Goal: Task Accomplishment & Management: Use online tool/utility

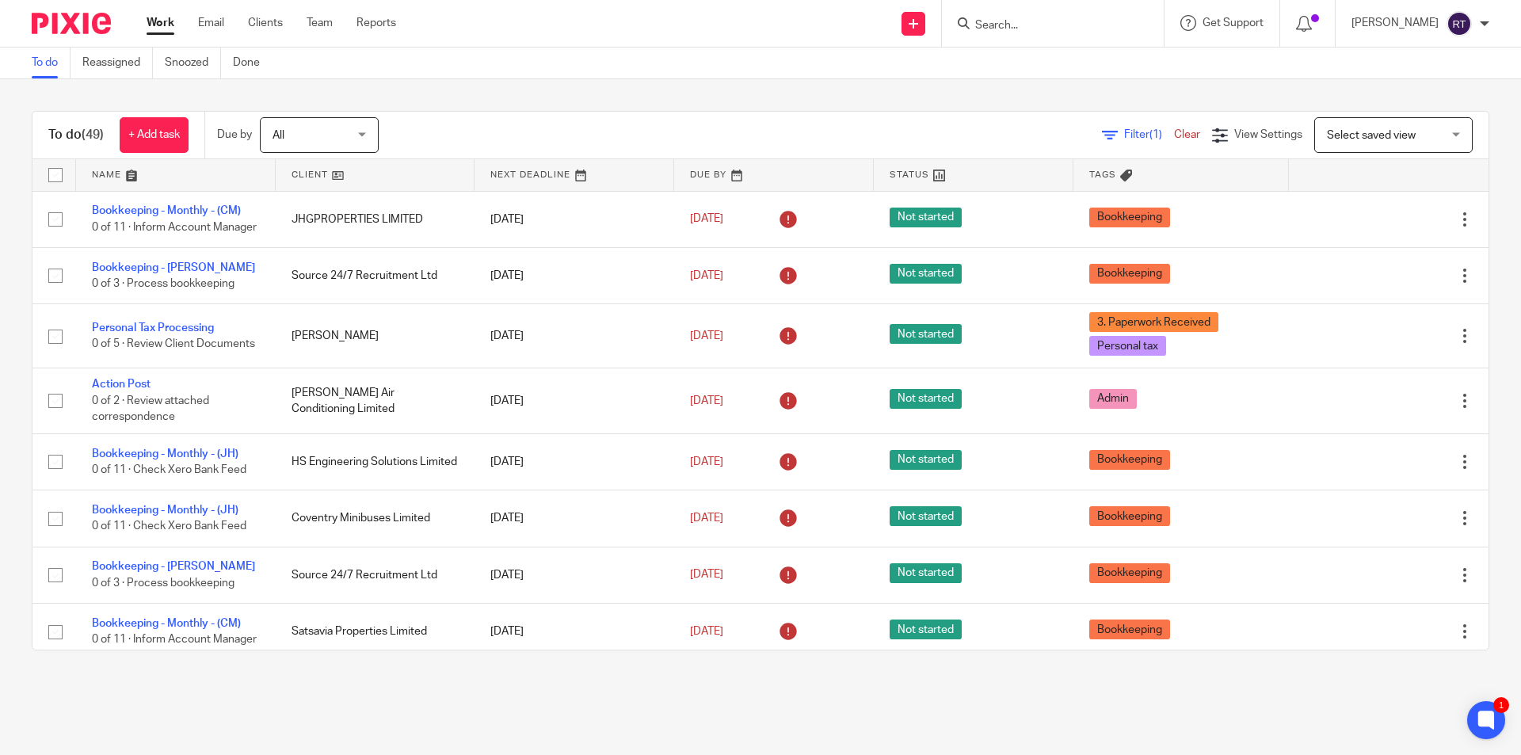
click at [1041, 20] on input "Search" at bounding box center [1045, 26] width 143 height 14
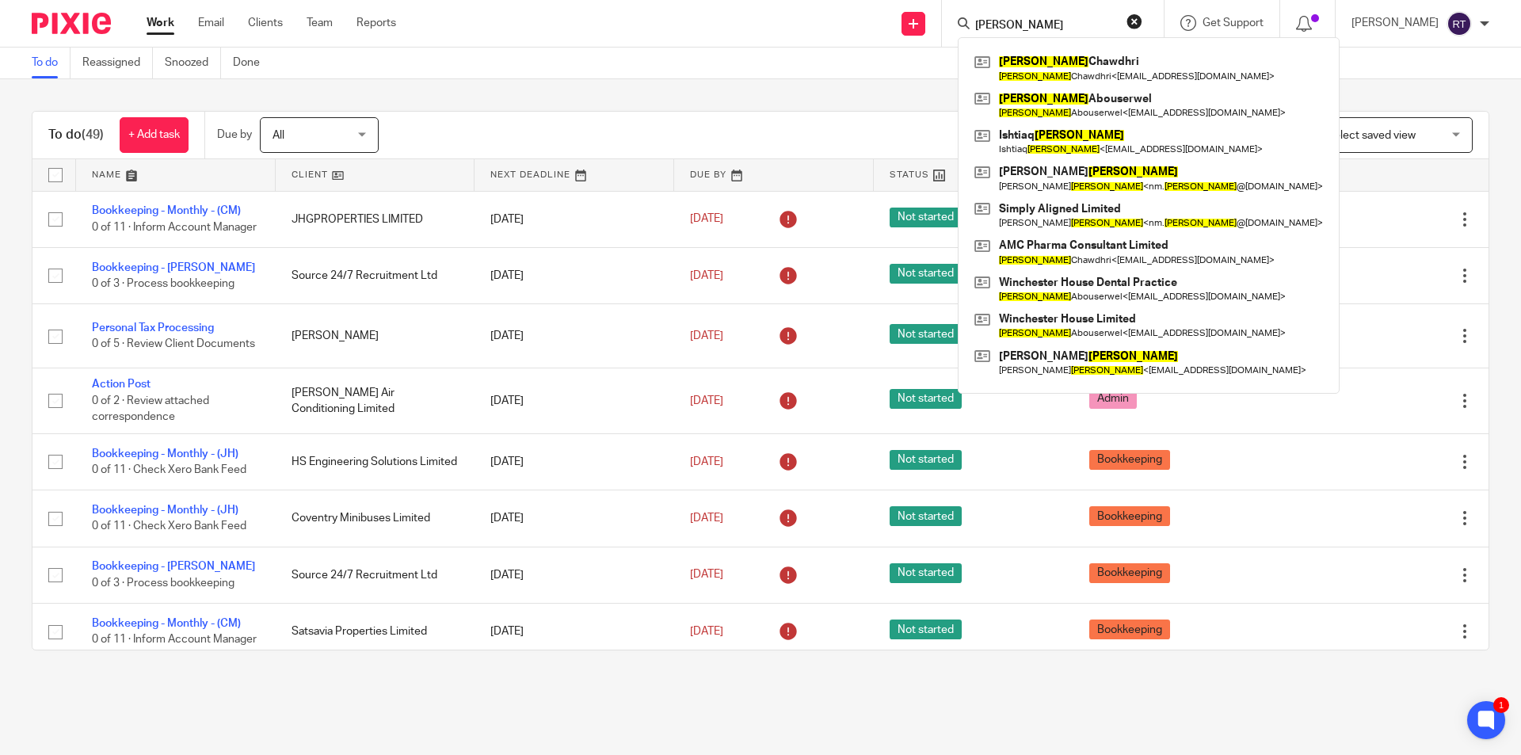
type input "ahmed"
drag, startPoint x: 1062, startPoint y: 30, endPoint x: 933, endPoint y: 25, distance: 128.4
click at [933, 25] on div "Send new email Create task Add client Request signature ahmed Ahmed Chawdhri Ah…" at bounding box center [970, 23] width 1101 height 47
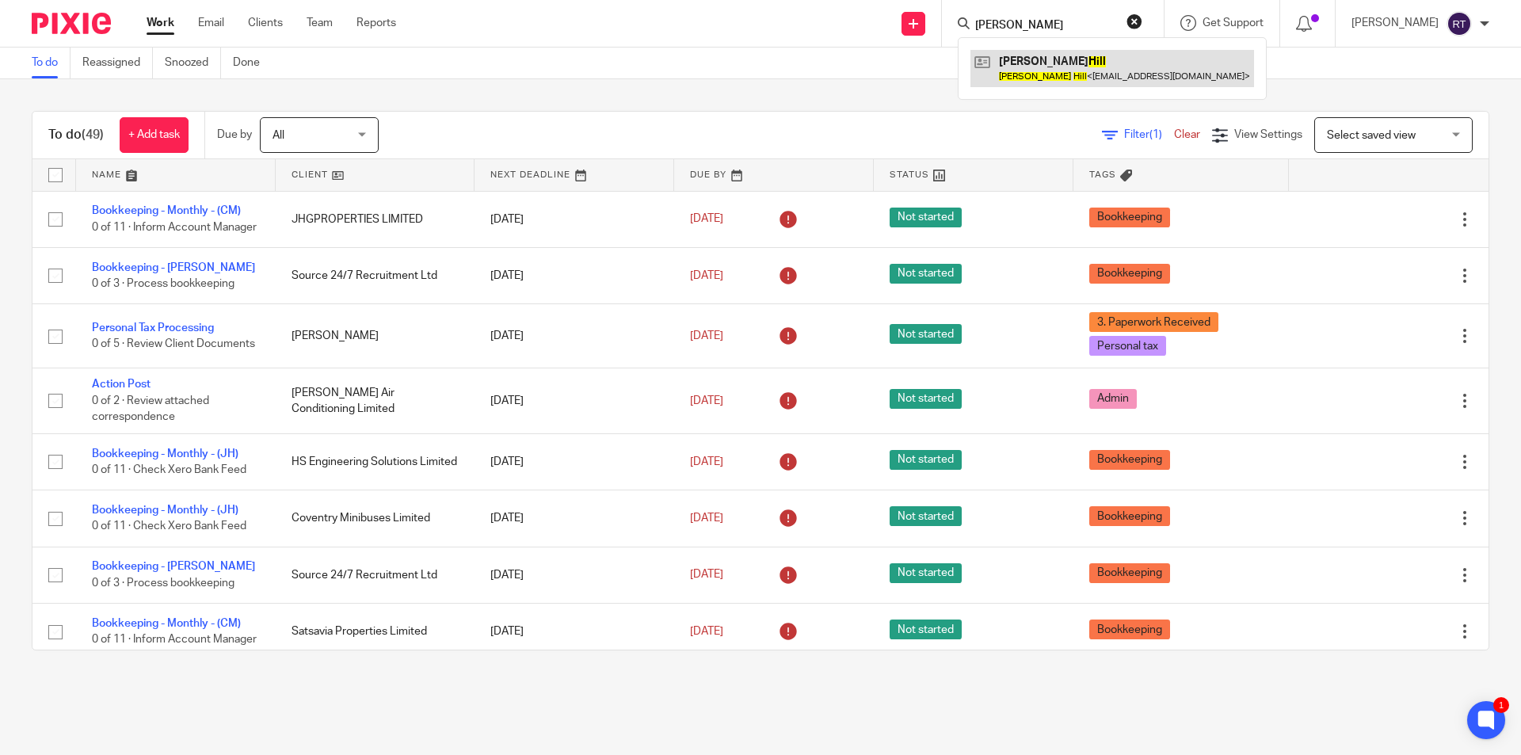
type input "tony hill"
click at [1065, 76] on link at bounding box center [1112, 68] width 284 height 36
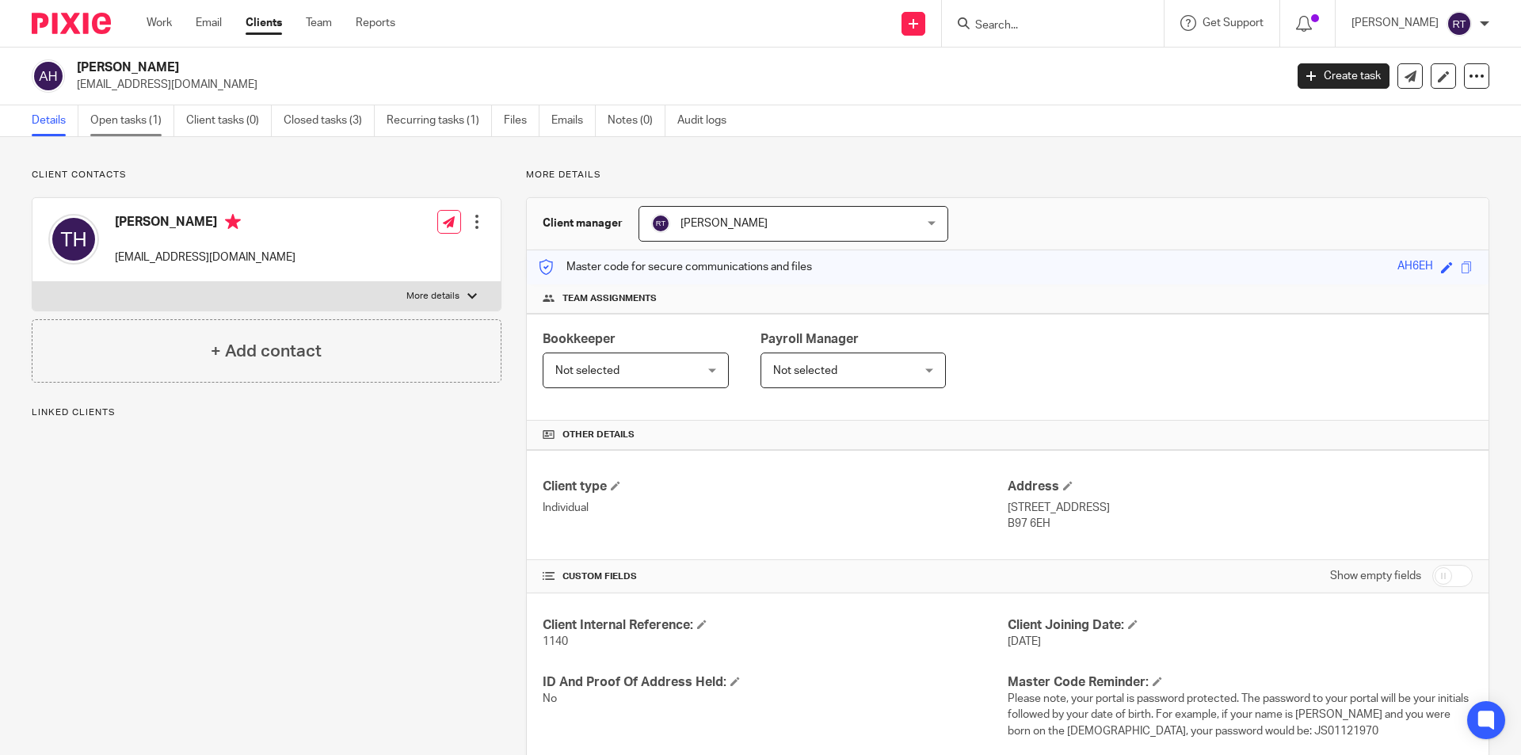
click at [120, 118] on link "Open tasks (1)" at bounding box center [132, 120] width 84 height 31
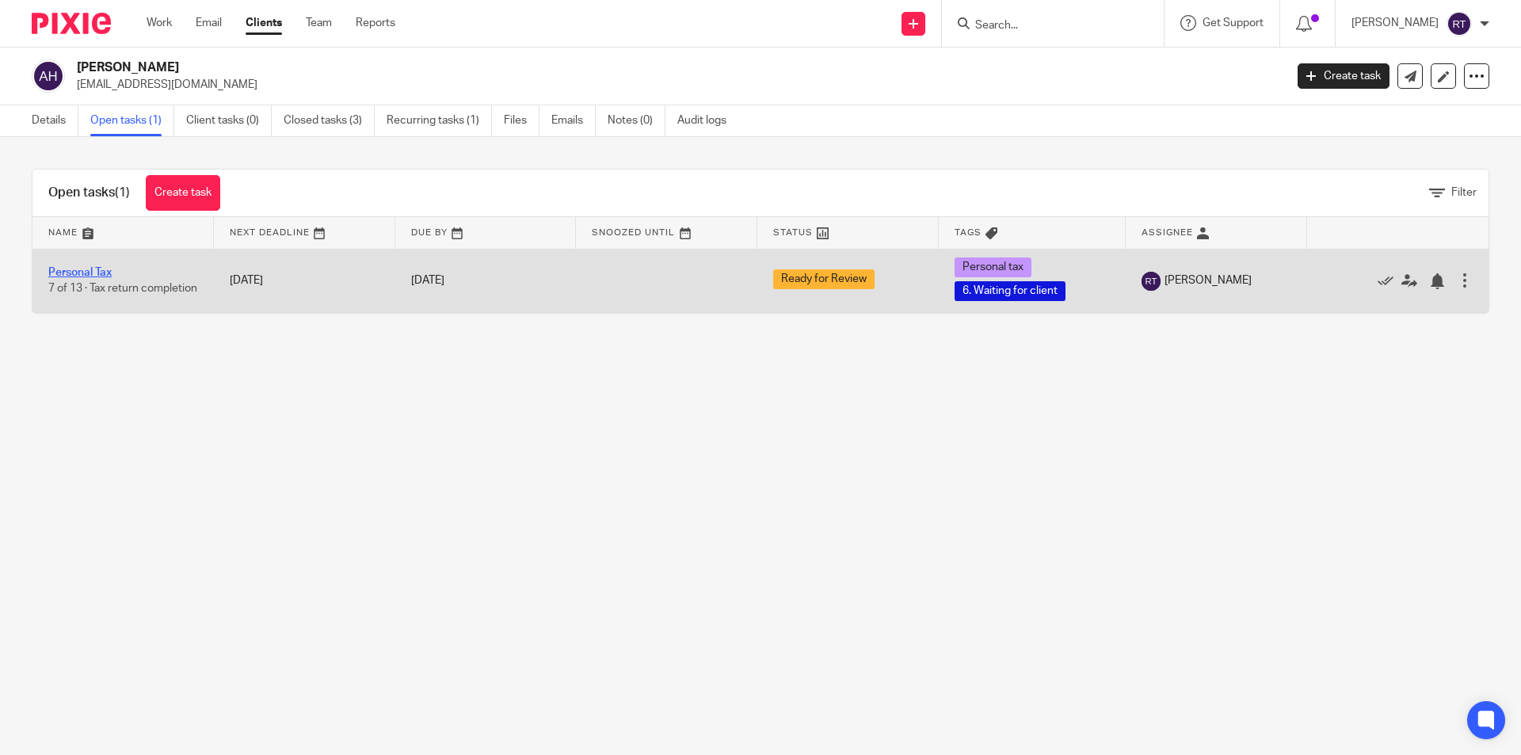
click at [102, 267] on link "Personal Tax" at bounding box center [79, 272] width 63 height 11
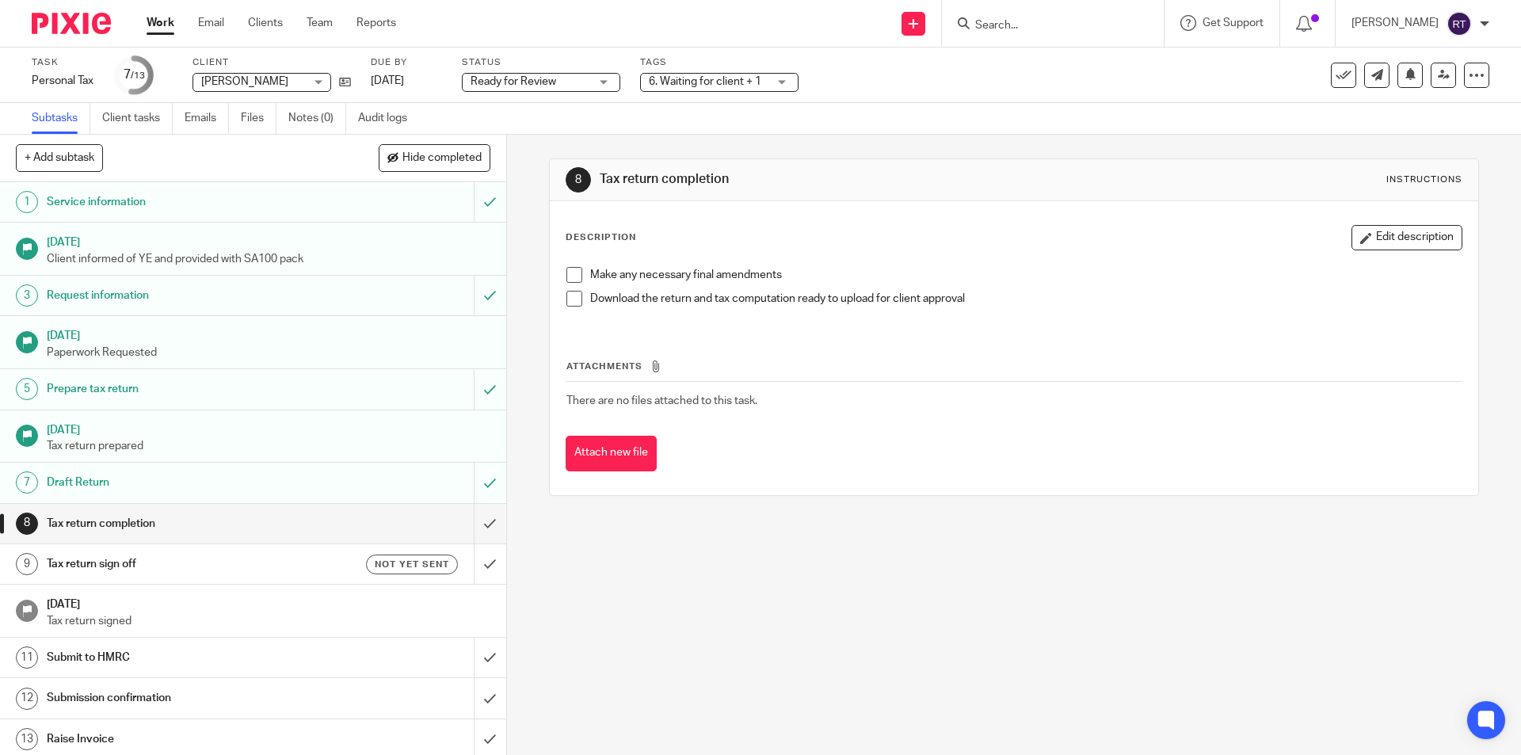
click at [100, 564] on h1 "Tax return sign off" at bounding box center [184, 564] width 274 height 24
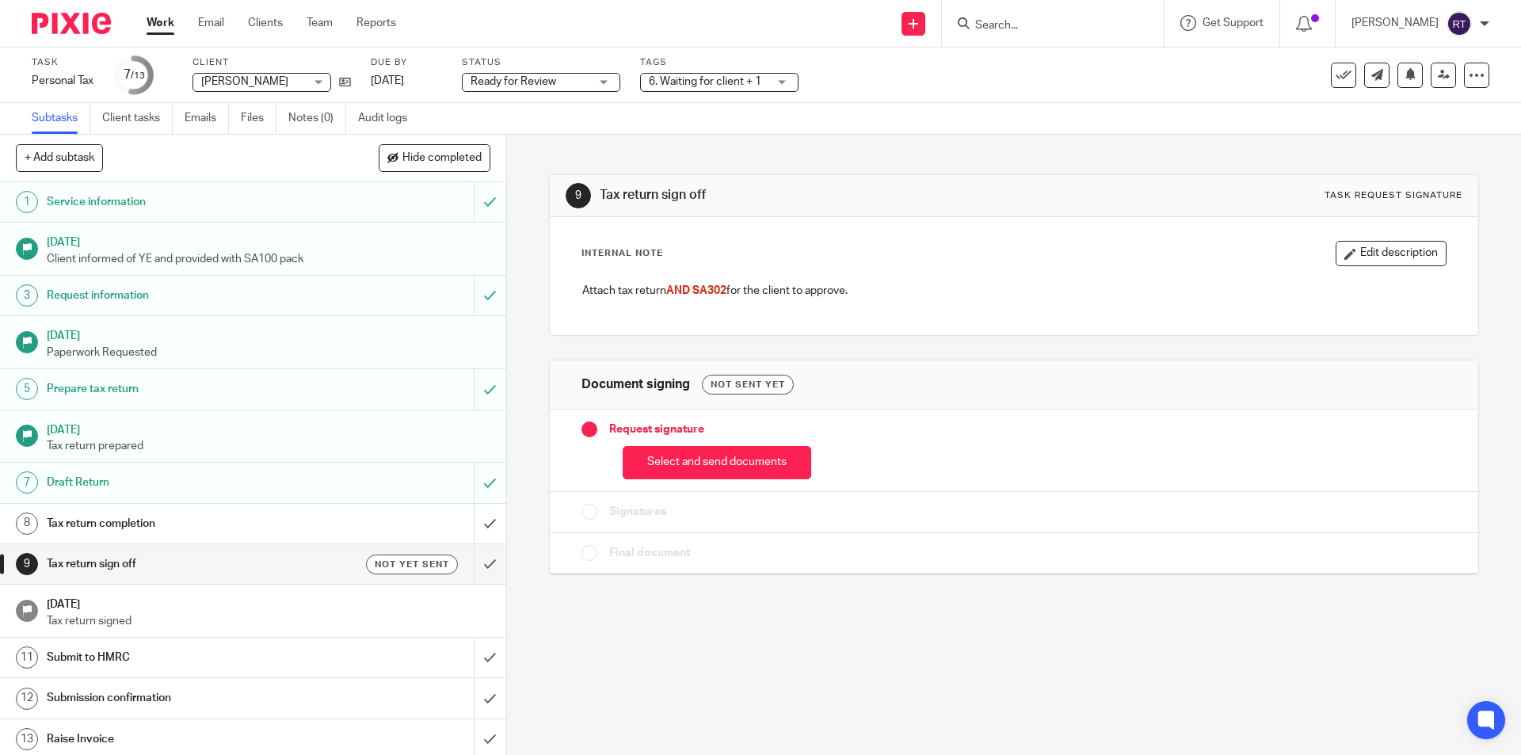
click at [669, 488] on div "Request signature Select and send documents" at bounding box center [1014, 451] width 928 height 82
click at [670, 474] on button "Select and send documents" at bounding box center [717, 463] width 189 height 34
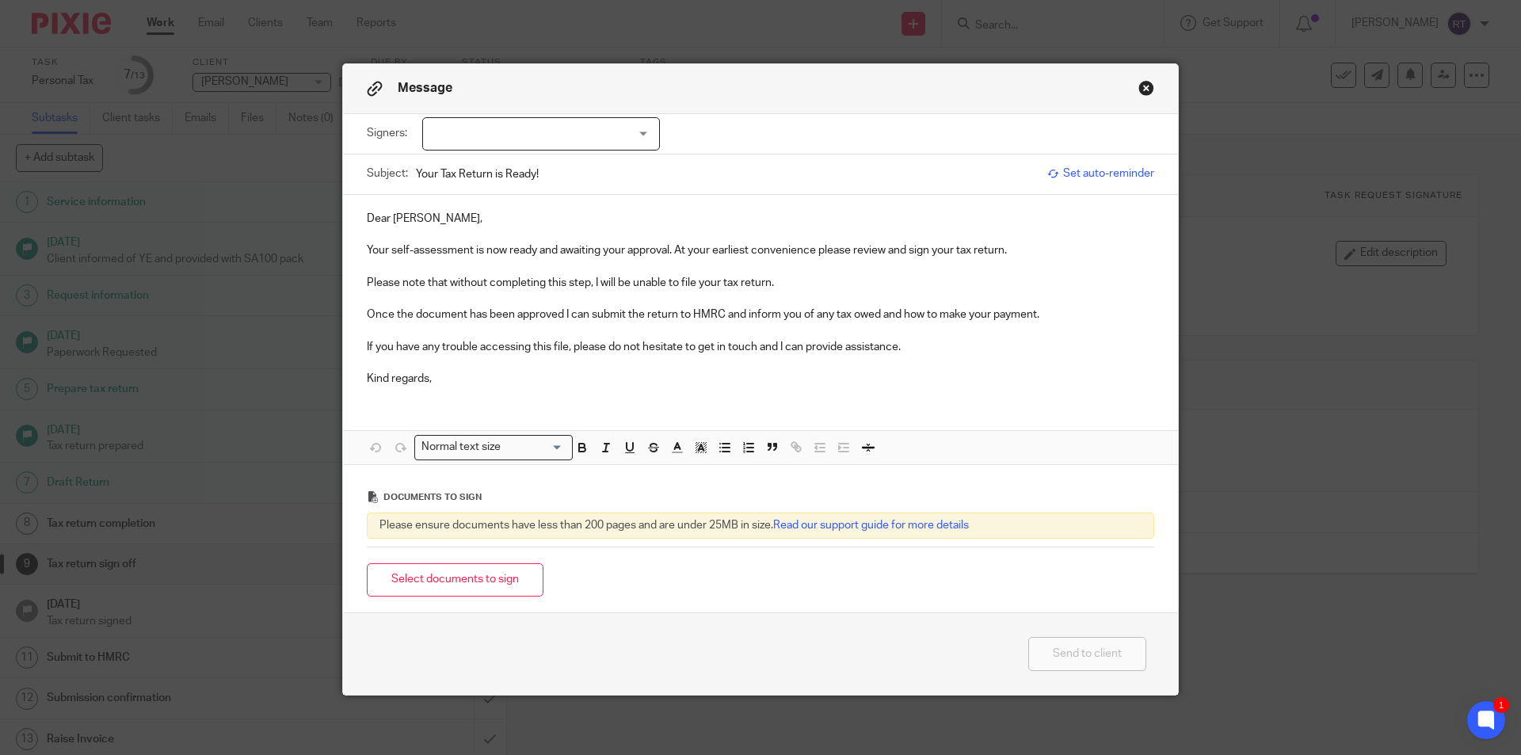
click at [543, 123] on div at bounding box center [541, 133] width 238 height 33
click at [529, 159] on li "[PERSON_NAME]" at bounding box center [535, 167] width 236 height 32
checkbox input "true"
click at [581, 272] on p at bounding box center [760, 266] width 787 height 16
click at [1030, 244] on p "Your self-assessment is now ready and awaiting your approval. At your earliest …" at bounding box center [760, 250] width 787 height 16
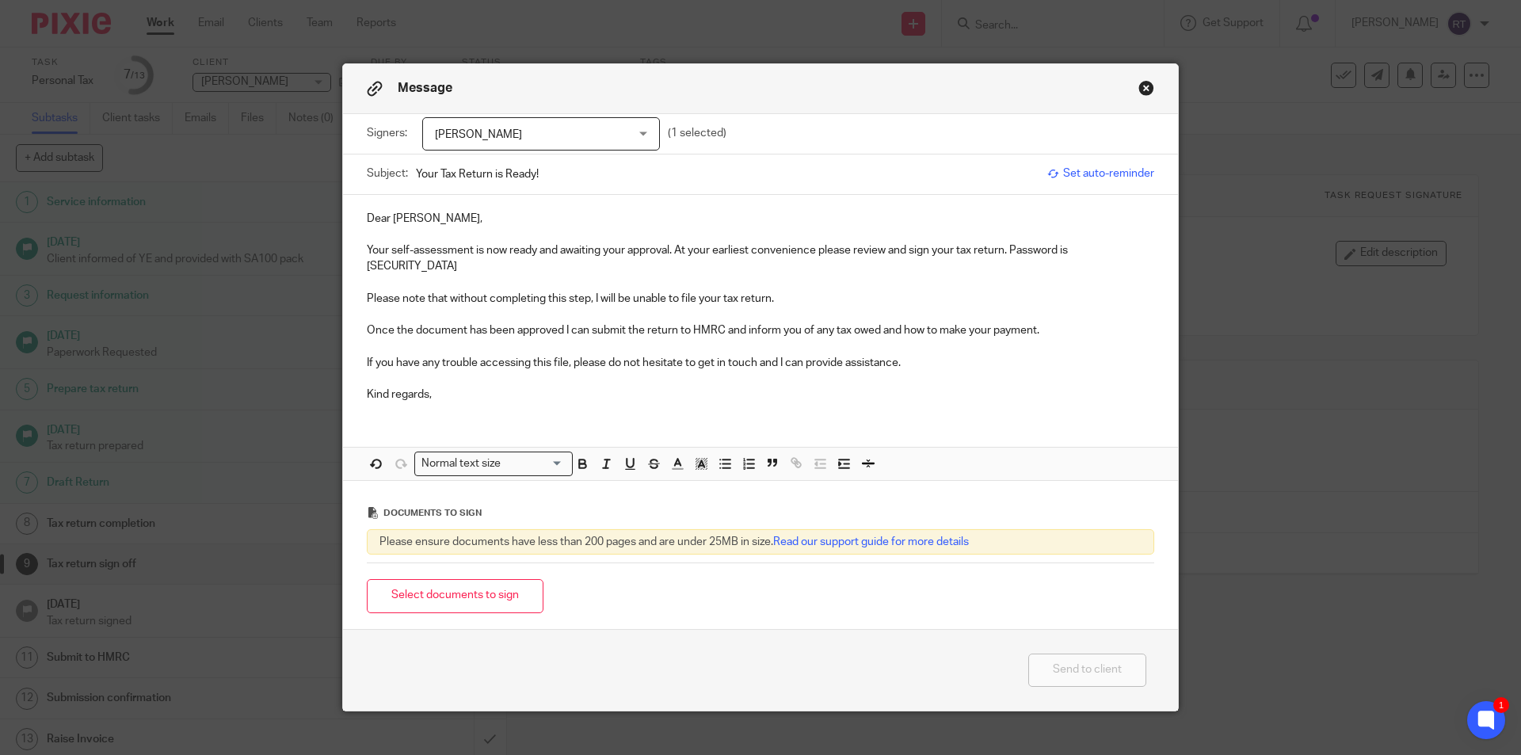
click at [1081, 250] on p "Your self-assessment is now ready and awaiting your approval. At your earliest …" at bounding box center [760, 258] width 787 height 32
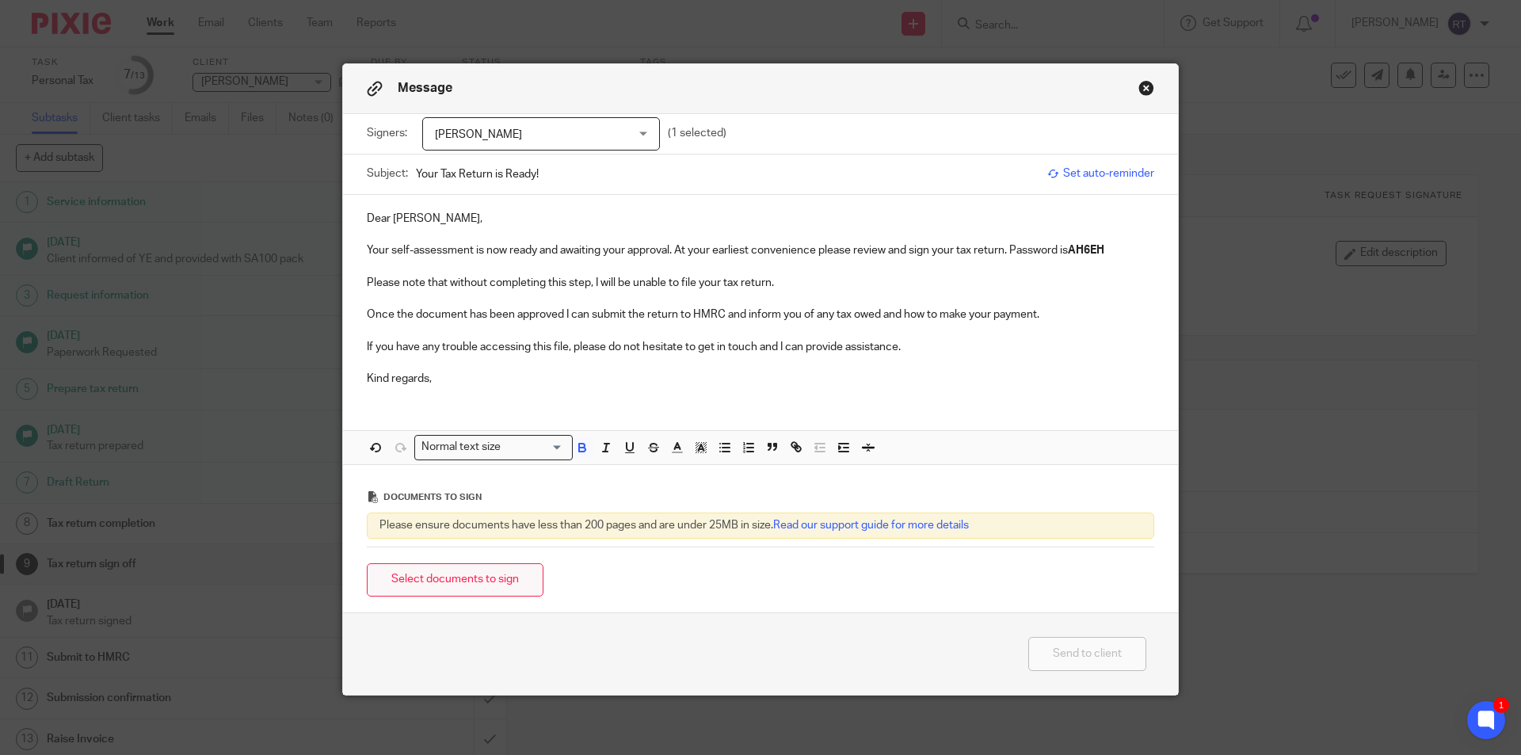
click at [379, 586] on button "Select documents to sign" at bounding box center [455, 580] width 177 height 34
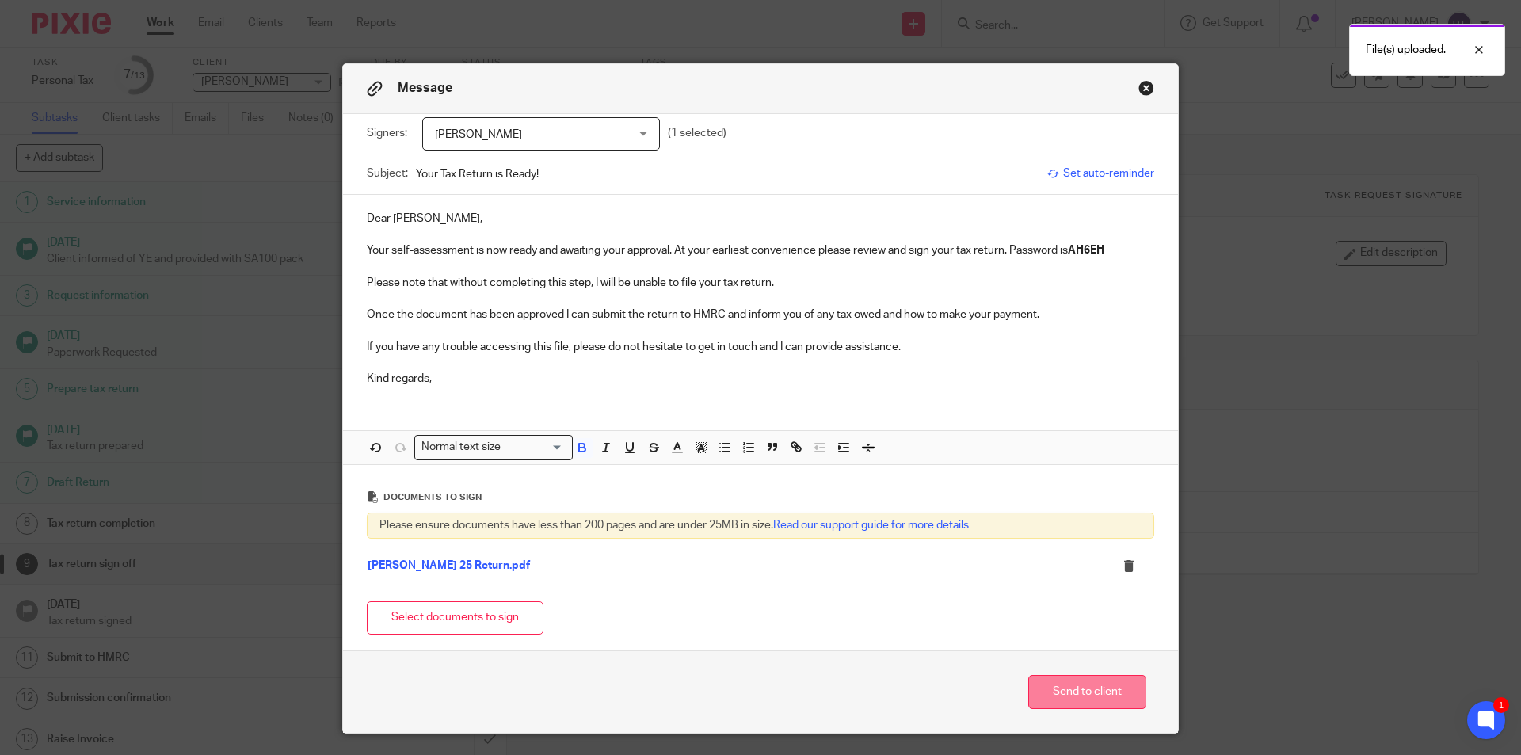
click at [1077, 692] on button "Send to client" at bounding box center [1087, 692] width 118 height 34
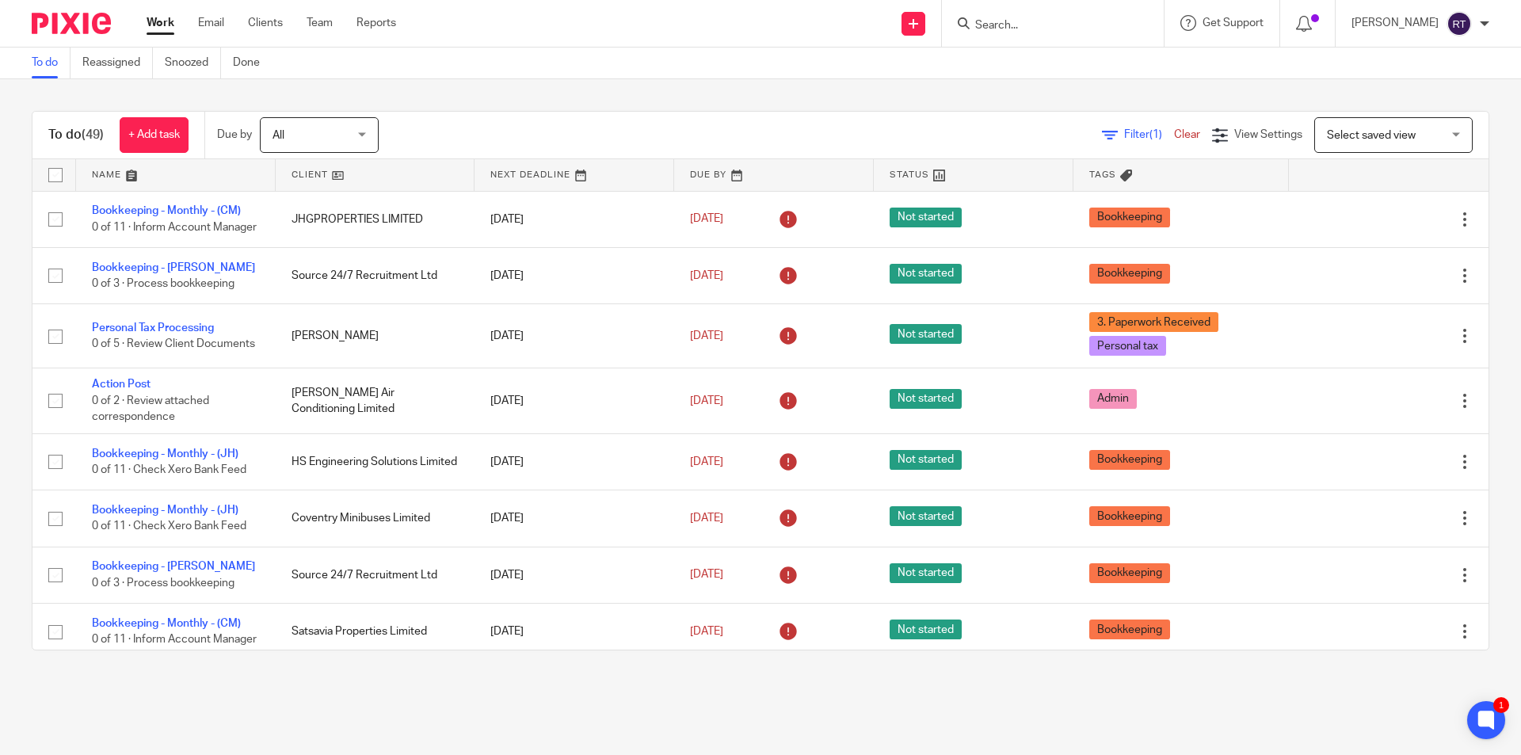
click at [1103, 26] on input "Search" at bounding box center [1045, 26] width 143 height 14
type input "tony hill"
click at [1090, 75] on link at bounding box center [1112, 68] width 284 height 36
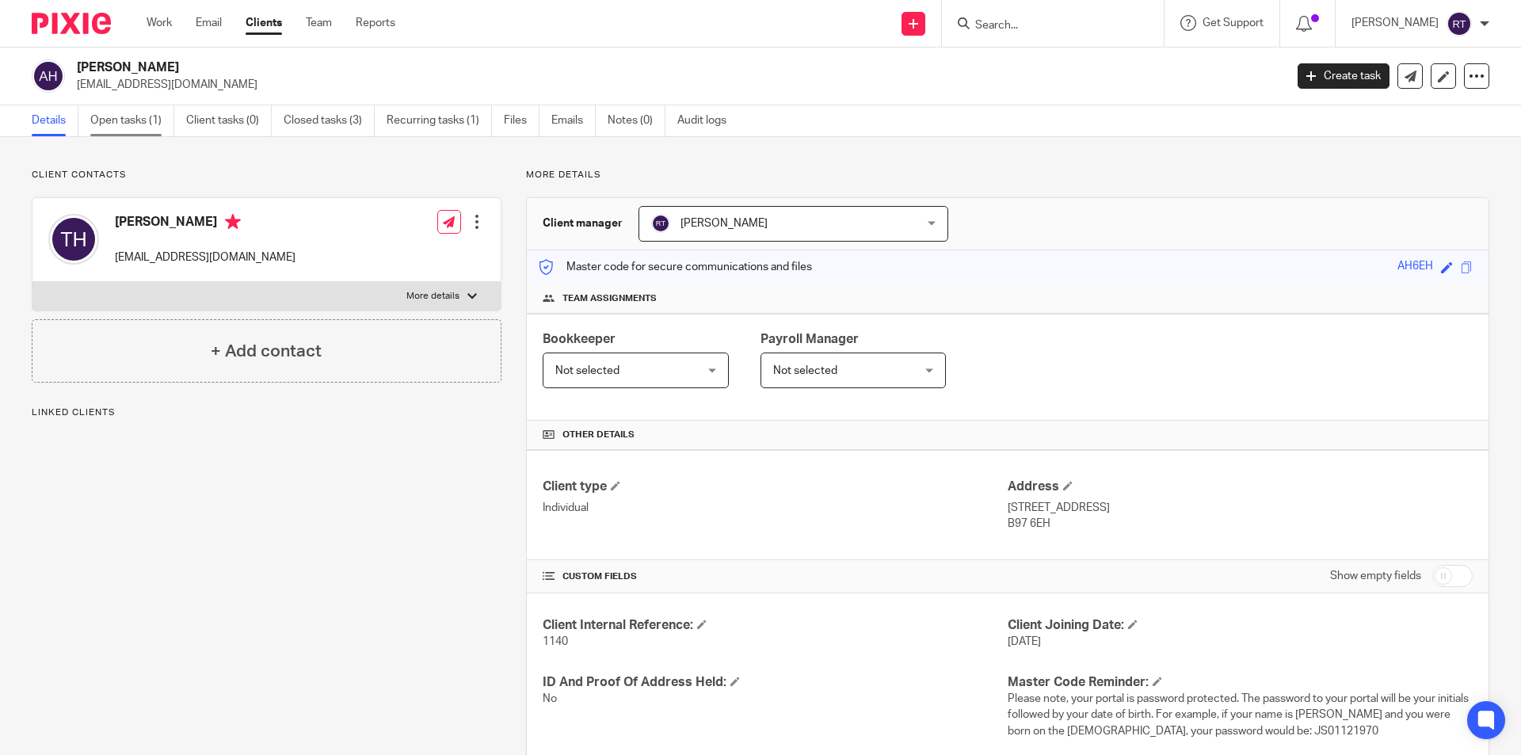
click at [116, 132] on link "Open tasks (1)" at bounding box center [132, 120] width 84 height 31
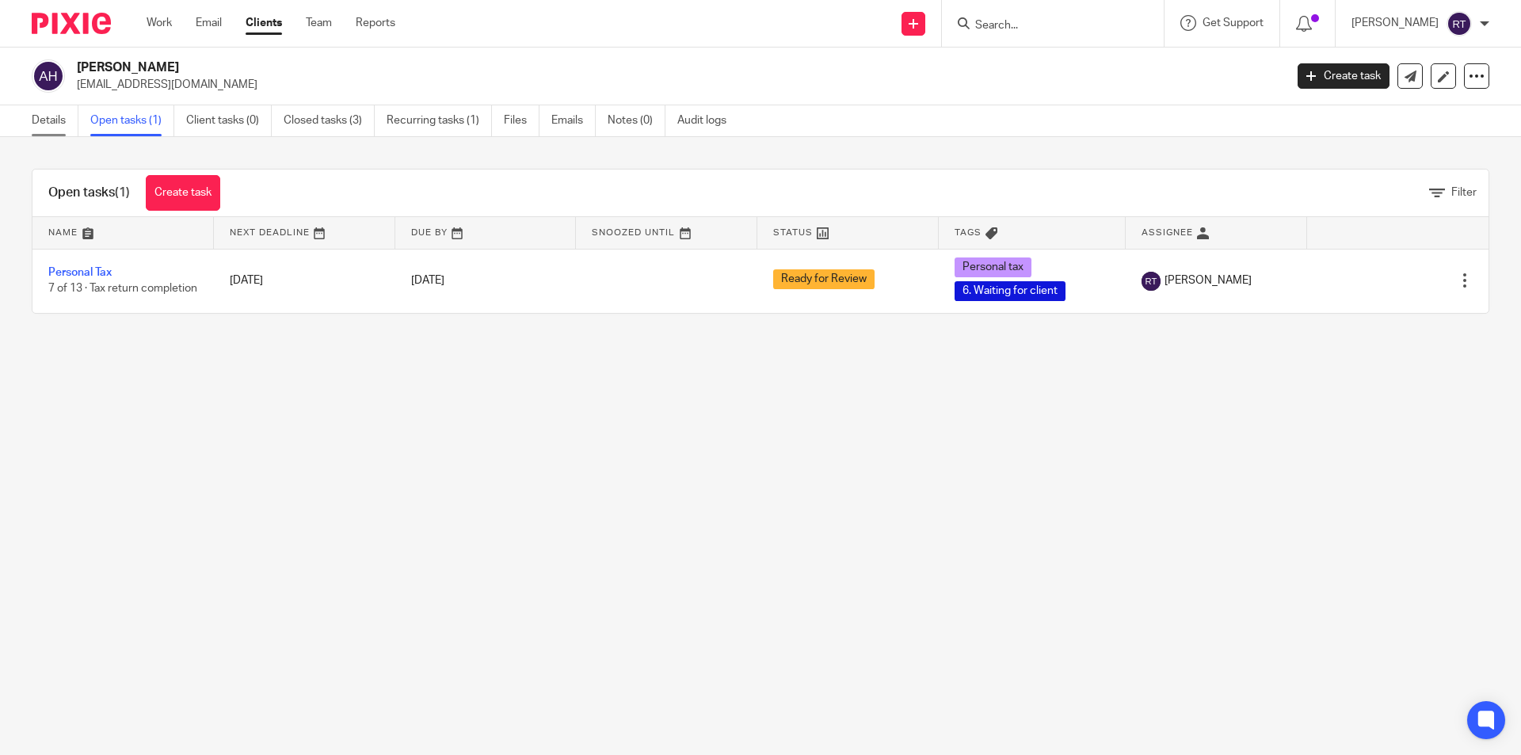
click at [47, 128] on link "Details" at bounding box center [55, 120] width 47 height 31
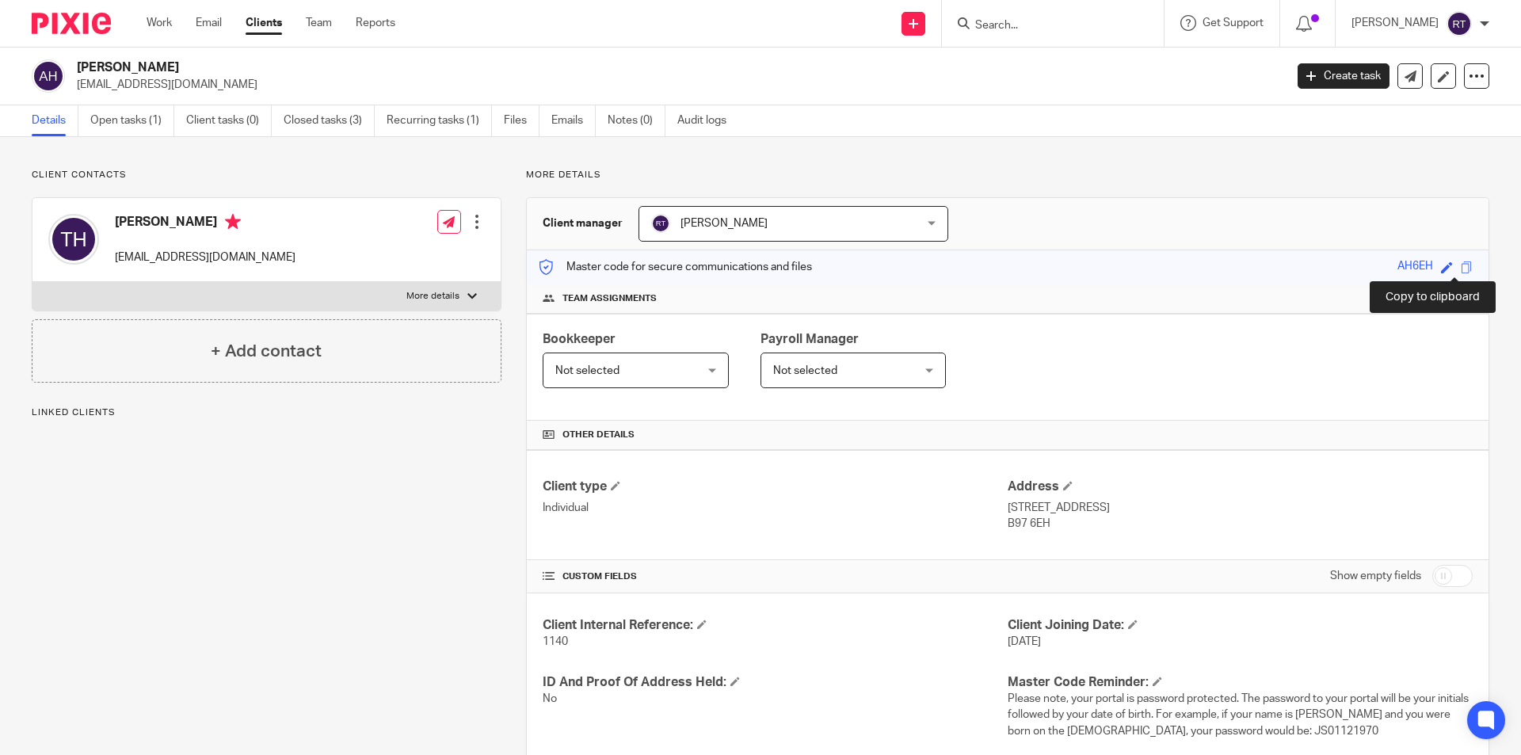
click at [1461, 267] on span at bounding box center [1467, 267] width 12 height 12
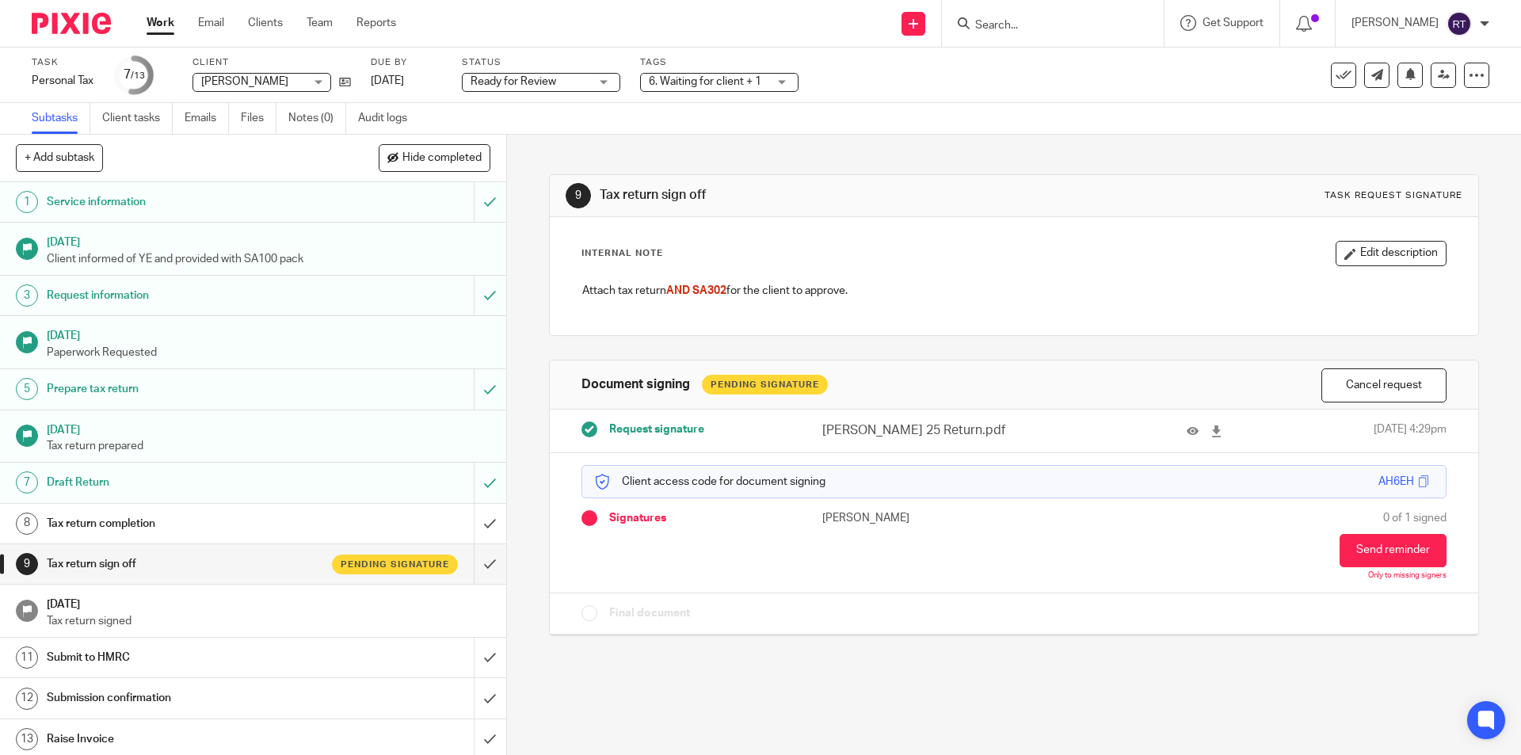
click at [1031, 22] on input "Search" at bounding box center [1045, 26] width 143 height 14
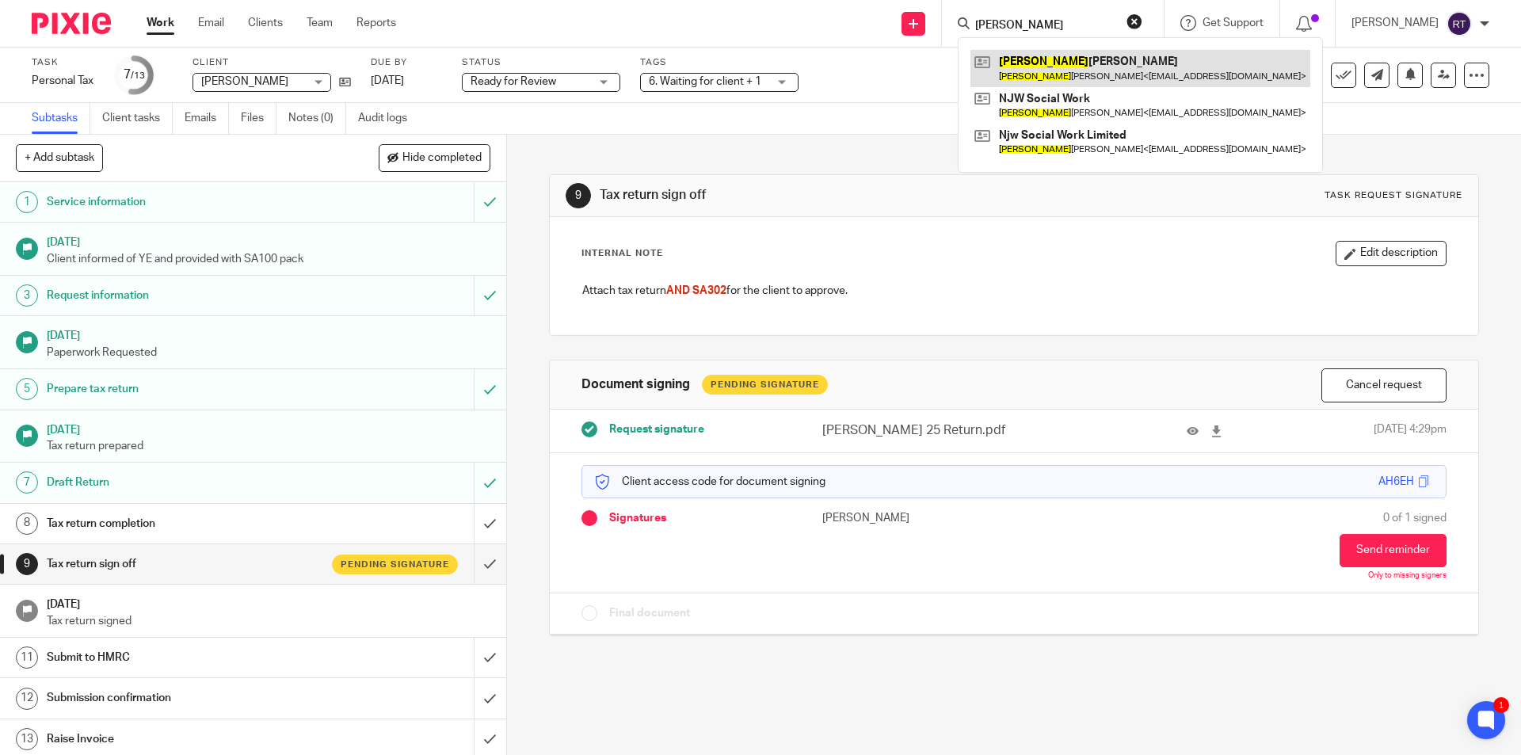
type input "[PERSON_NAME]"
click at [1035, 72] on link at bounding box center [1140, 68] width 340 height 36
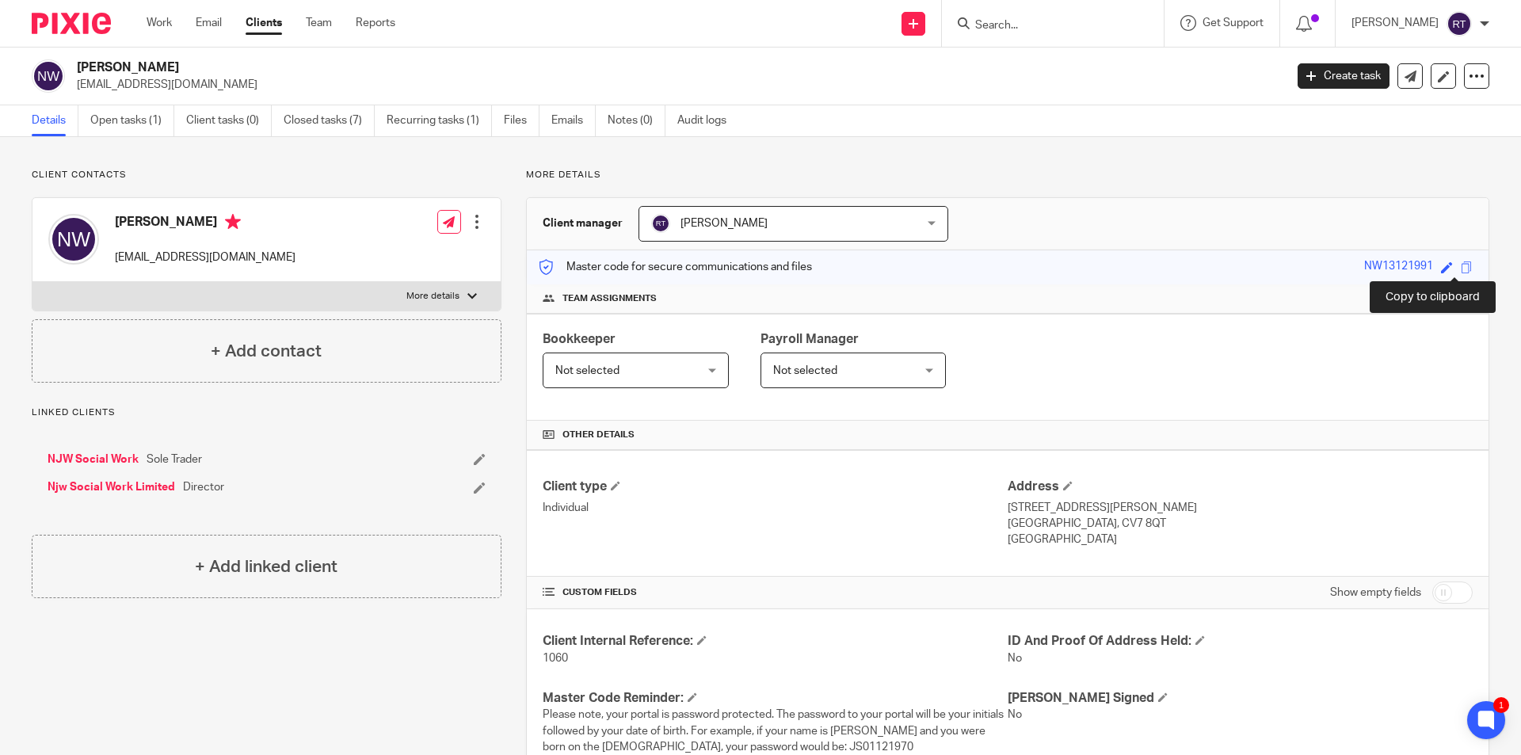
click at [1461, 261] on span at bounding box center [1467, 267] width 12 height 12
click at [145, 116] on link "Open tasks (1)" at bounding box center [132, 120] width 84 height 31
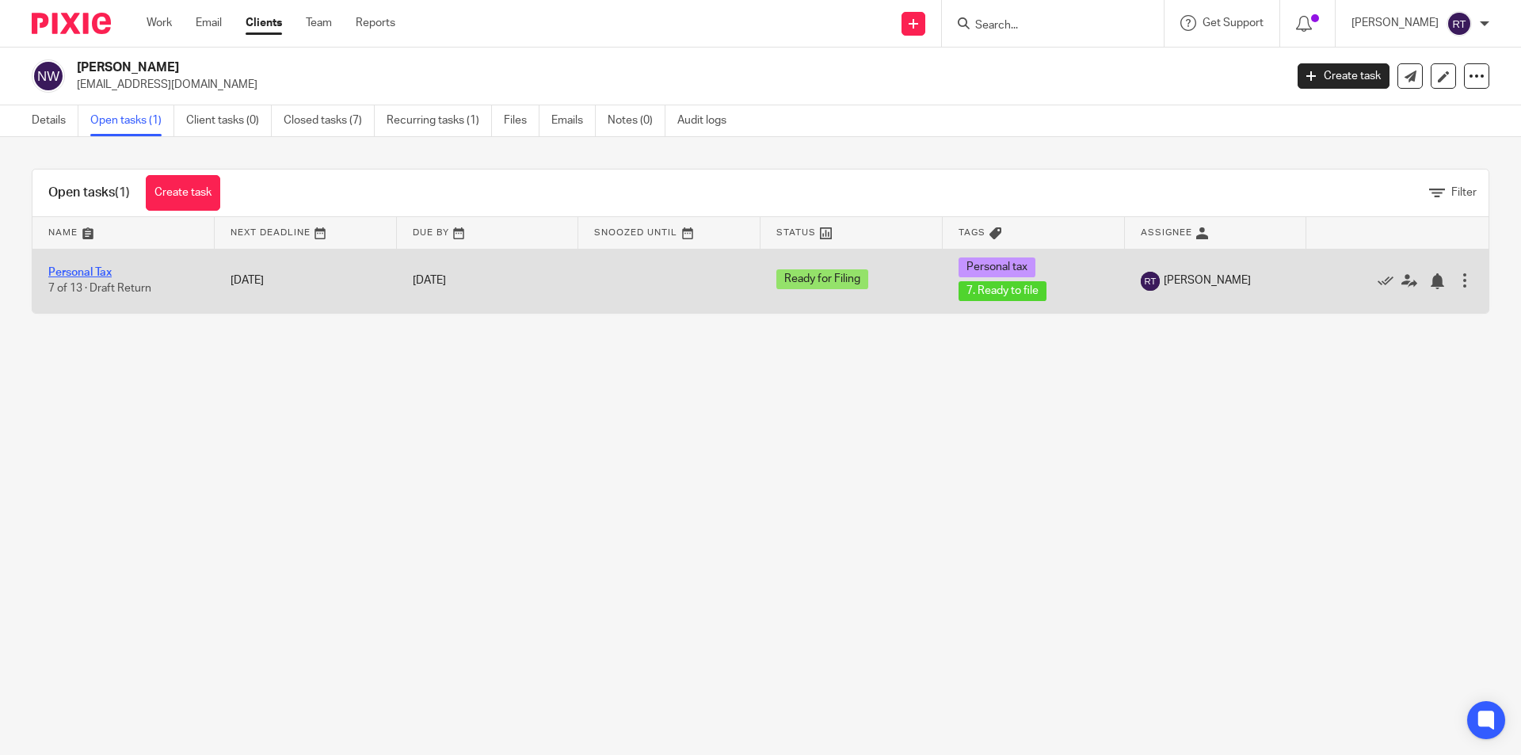
click at [90, 271] on link "Personal Tax" at bounding box center [79, 272] width 63 height 11
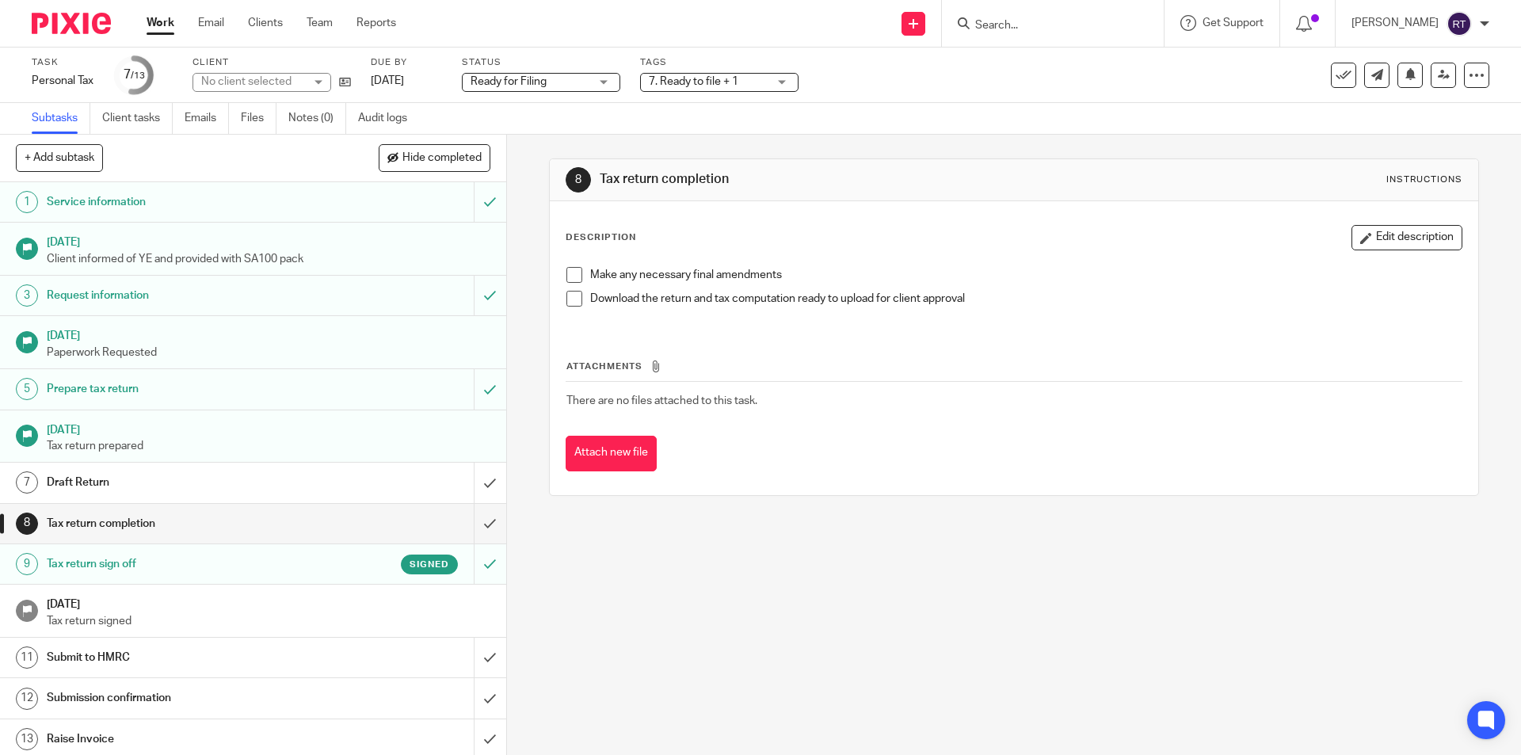
click at [82, 625] on p "Tax return signed" at bounding box center [269, 621] width 444 height 16
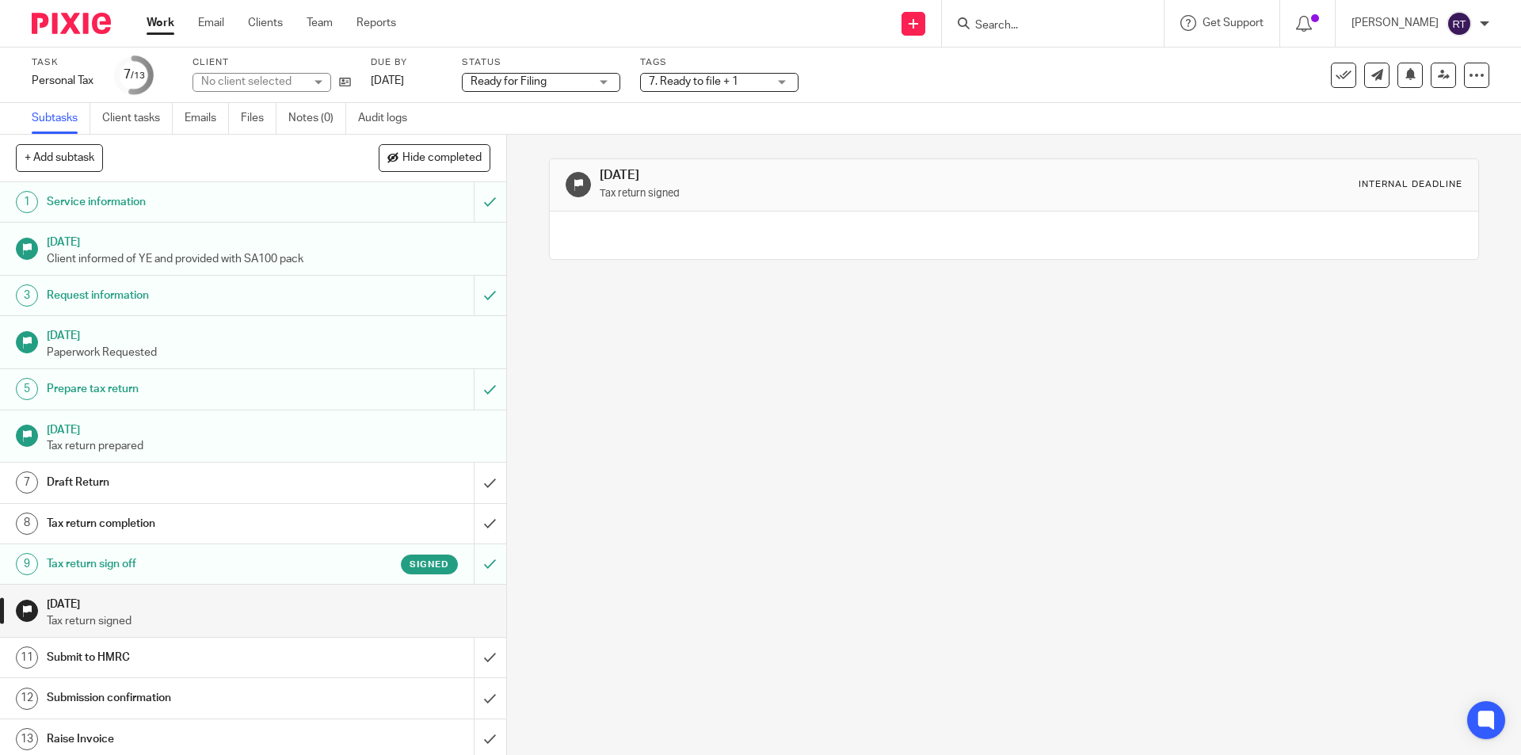
click at [151, 439] on p "Tax return prepared" at bounding box center [269, 446] width 444 height 16
click at [113, 619] on p "Tax return signed" at bounding box center [269, 621] width 444 height 16
click at [185, 565] on h1 "Tax return sign off" at bounding box center [184, 564] width 274 height 24
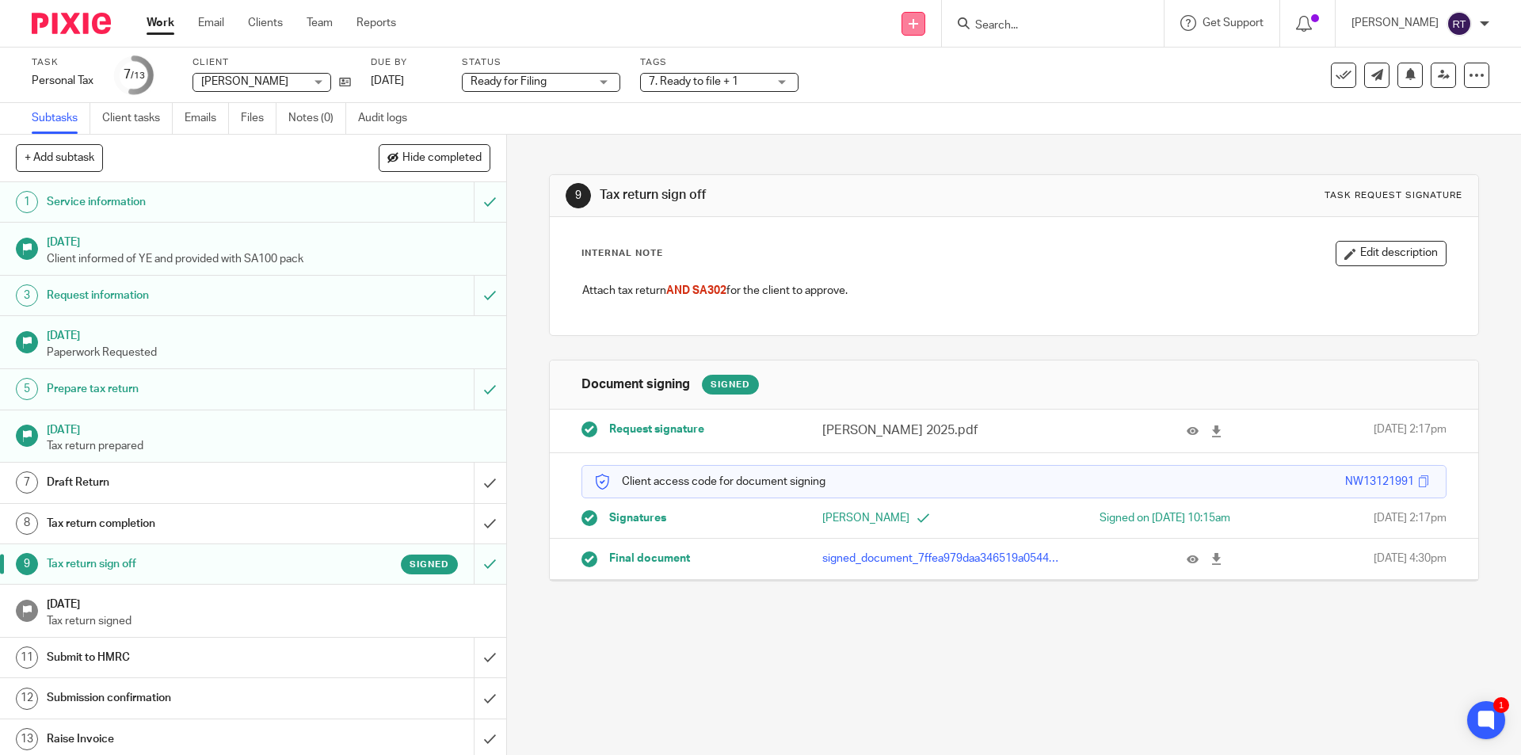
click at [918, 19] on icon at bounding box center [914, 24] width 10 height 10
click at [951, 141] on link "Request signature" at bounding box center [934, 143] width 111 height 23
click at [923, 145] on link "Request signature" at bounding box center [934, 143] width 111 height 23
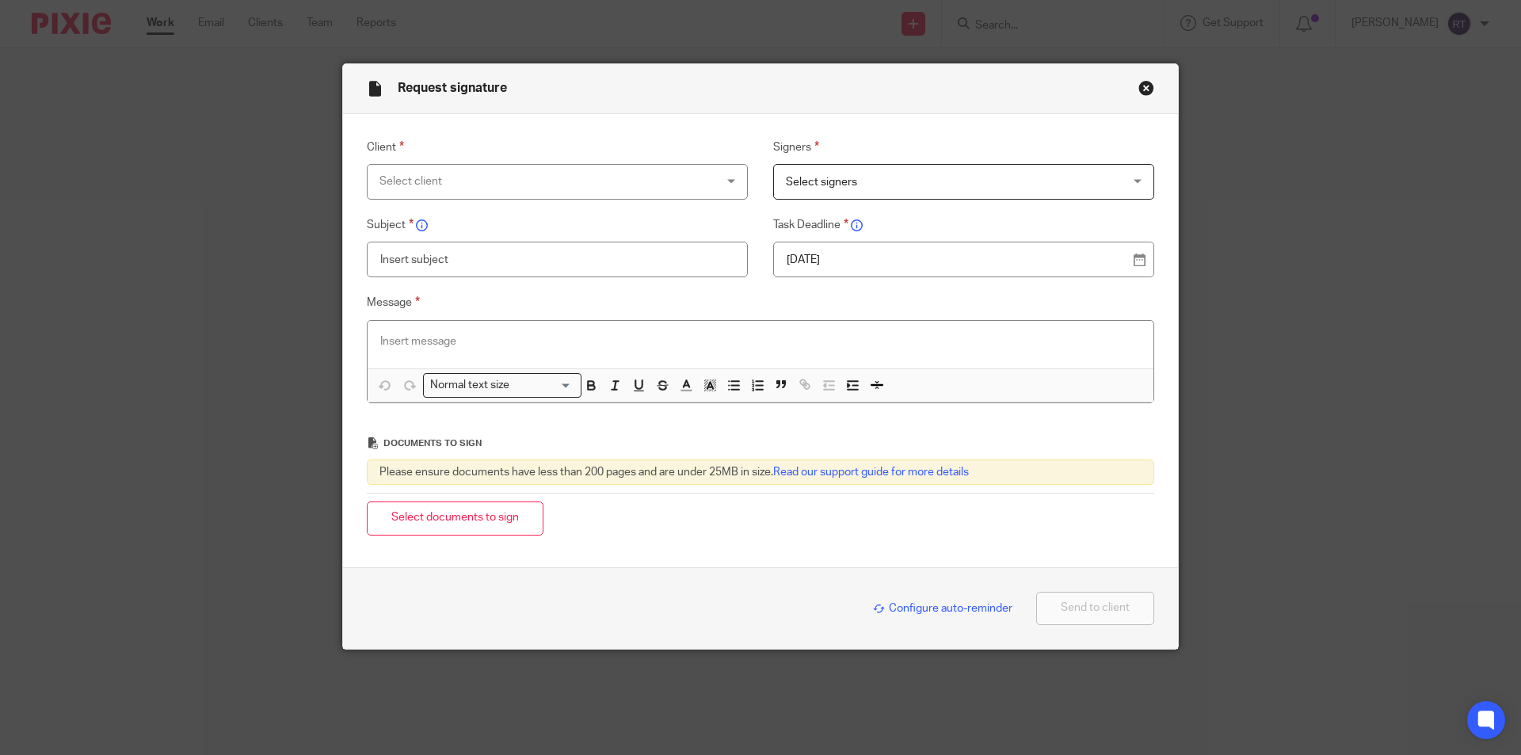
click at [502, 172] on div "Select client" at bounding box center [526, 181] width 295 height 33
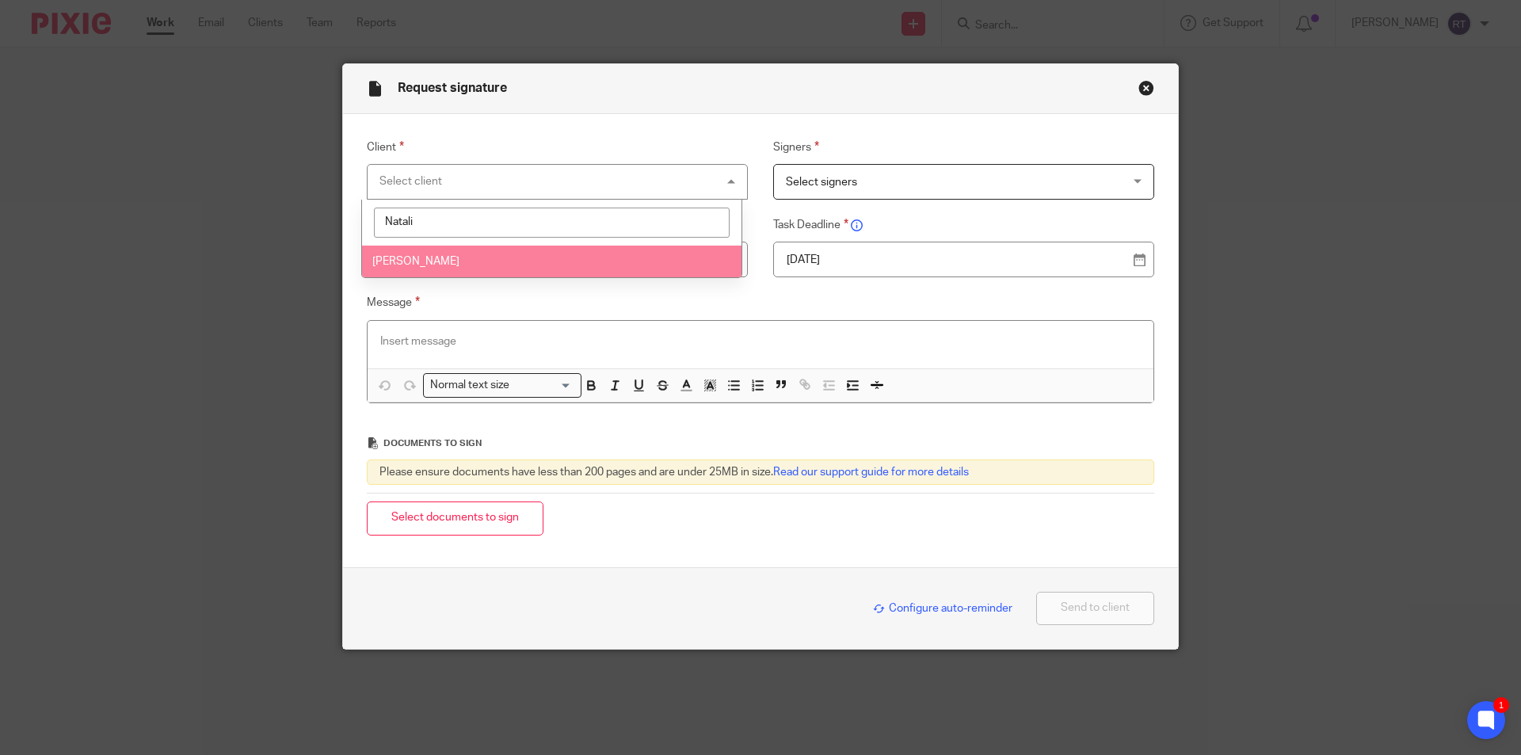
type input "Natali"
click at [467, 252] on li "[PERSON_NAME]" at bounding box center [551, 262] width 379 height 32
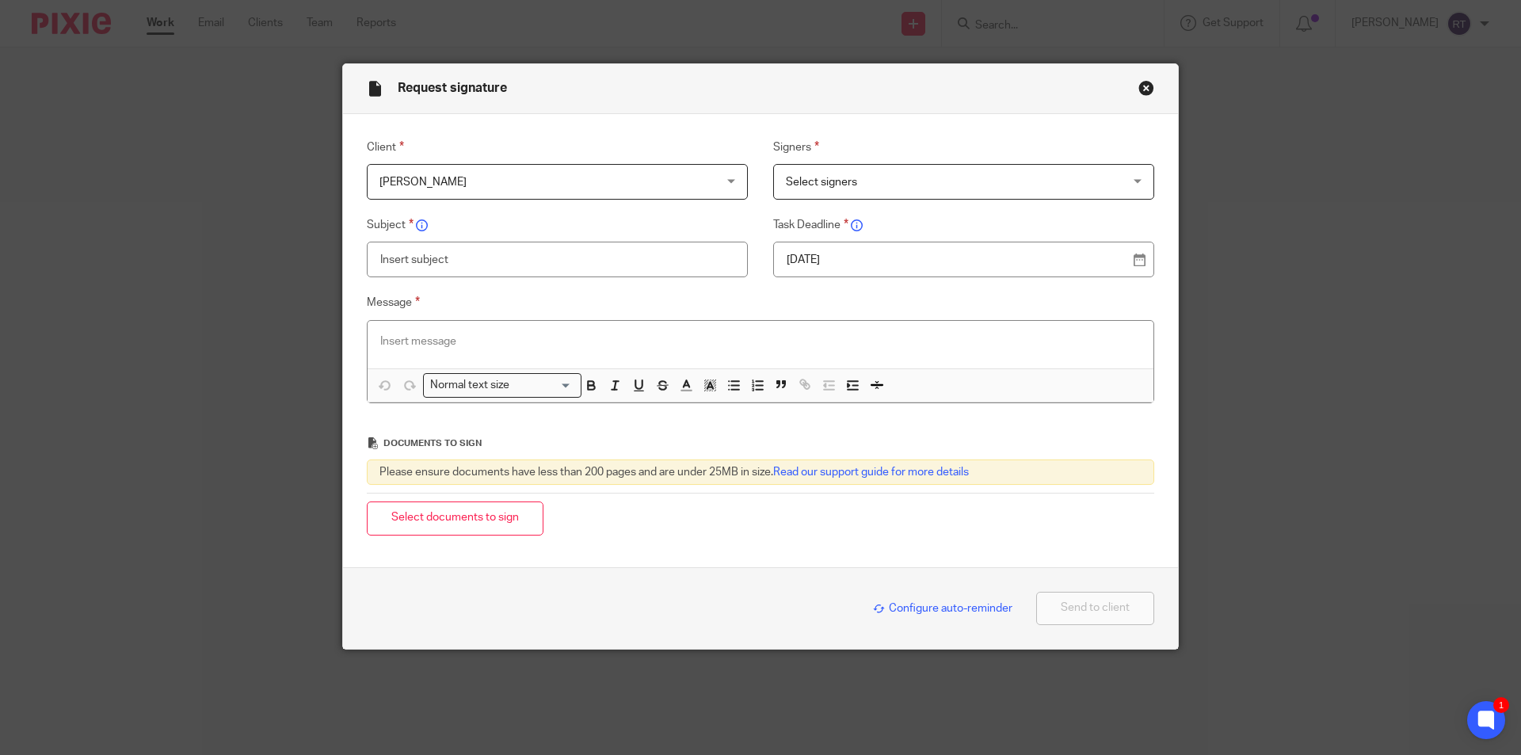
click at [983, 177] on span "Select signers" at bounding box center [933, 181] width 295 height 33
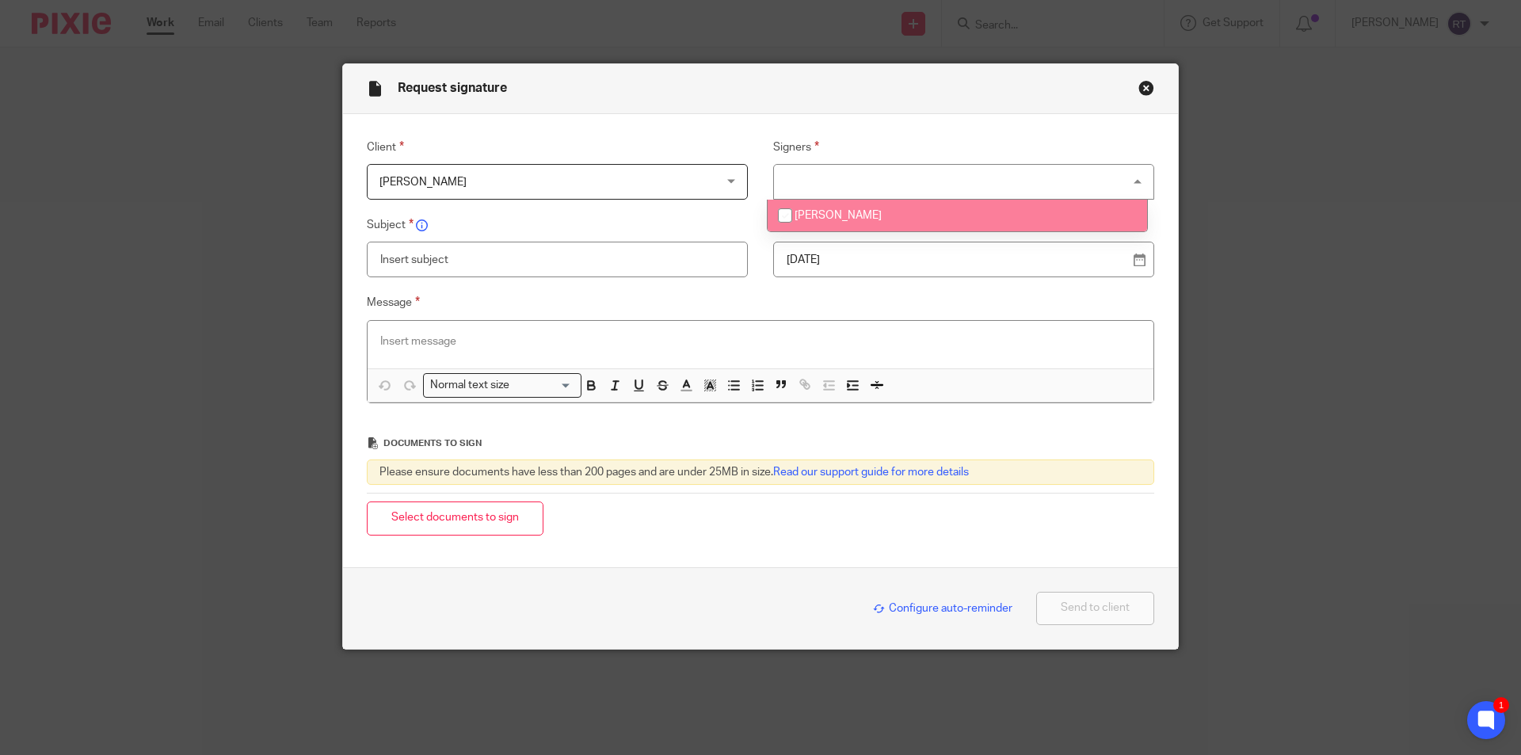
click at [945, 218] on li "[PERSON_NAME]" at bounding box center [957, 216] width 379 height 32
checkbox input "true"
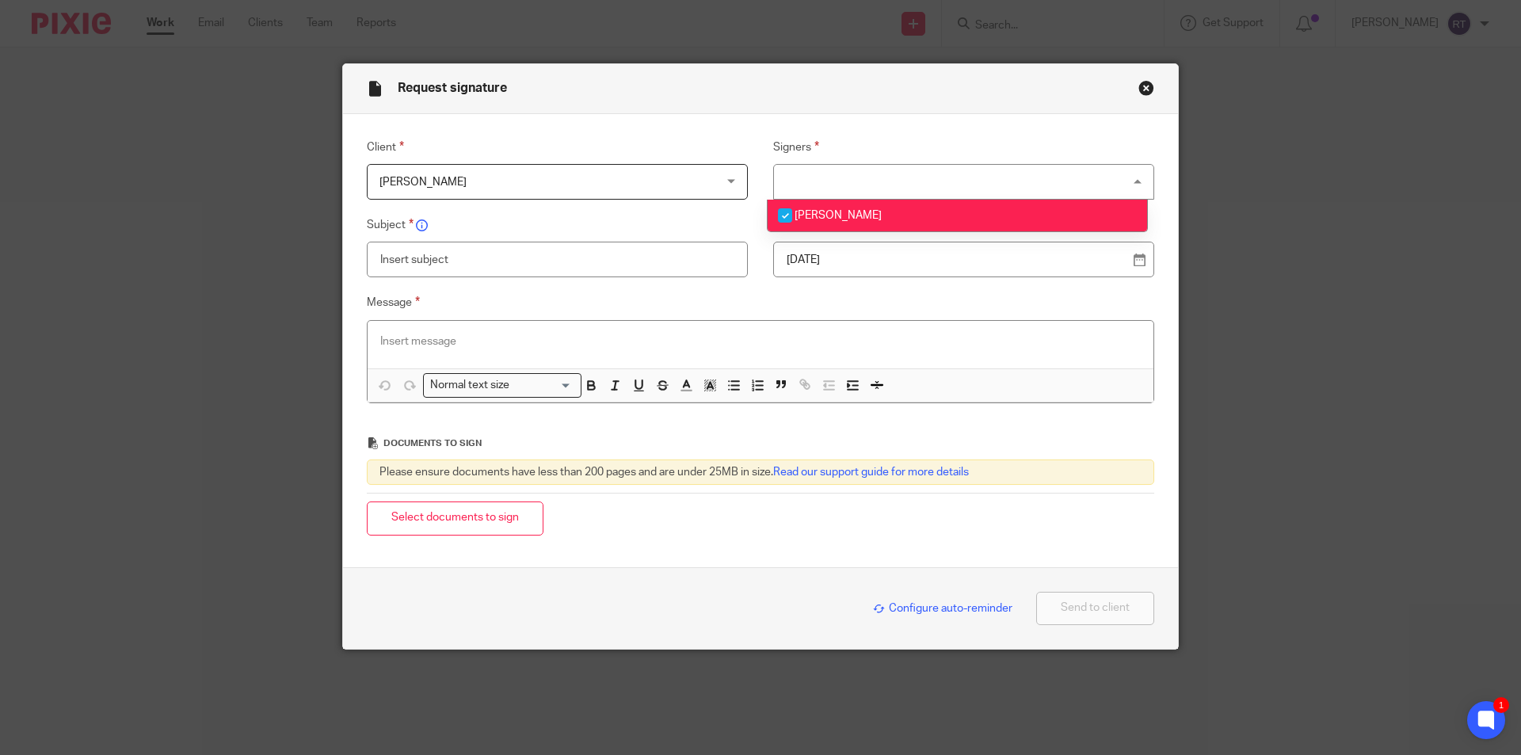
click at [453, 261] on input "text" at bounding box center [557, 260] width 381 height 36
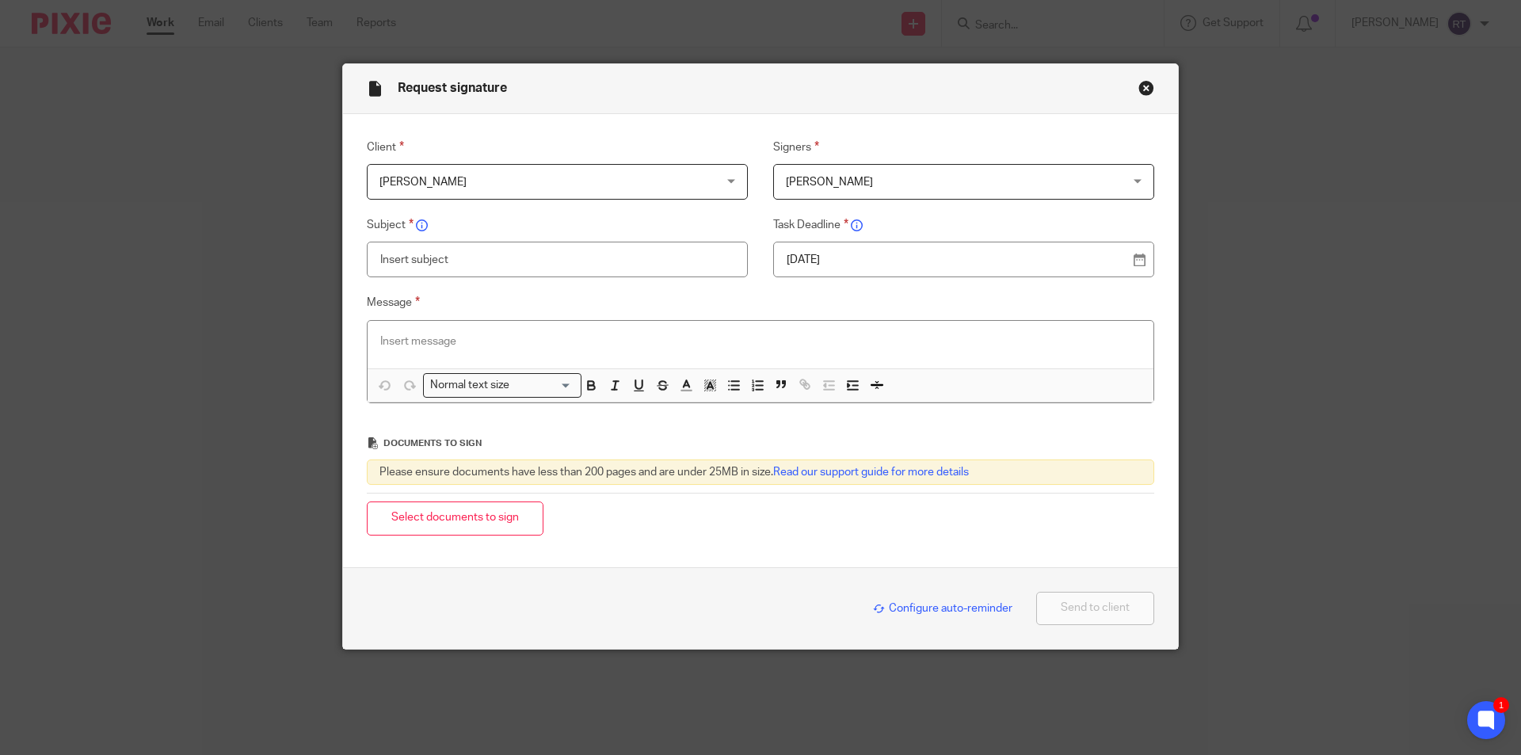
click at [439, 342] on p at bounding box center [760, 342] width 760 height 16
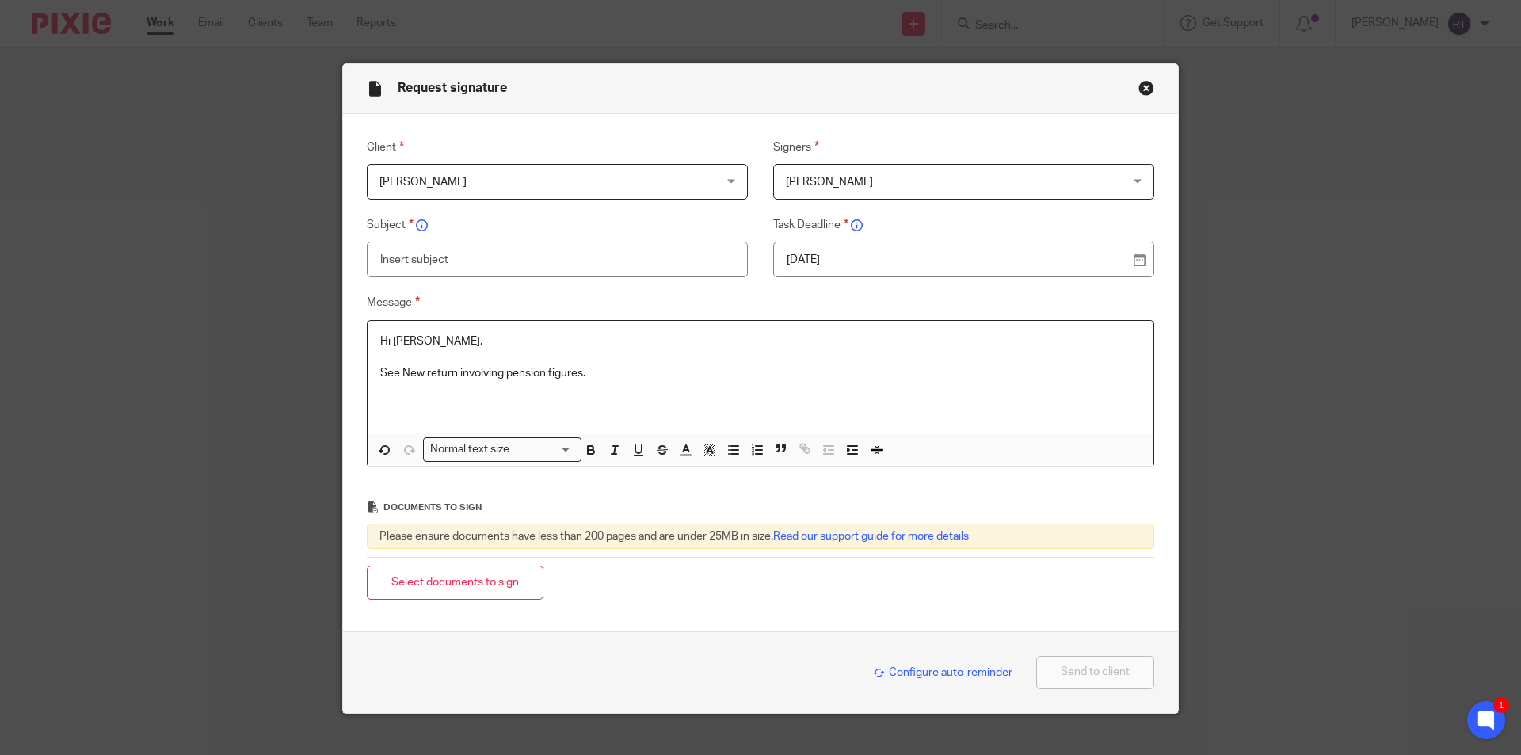
click at [623, 370] on p "See New return involving pension figures." at bounding box center [760, 373] width 760 height 16
click at [681, 372] on p "See New return involving pension figures. Password is NW13121991" at bounding box center [760, 373] width 760 height 16
click at [813, 376] on p "See New return involving pension figures. Password is NW13121991" at bounding box center [760, 373] width 760 height 16
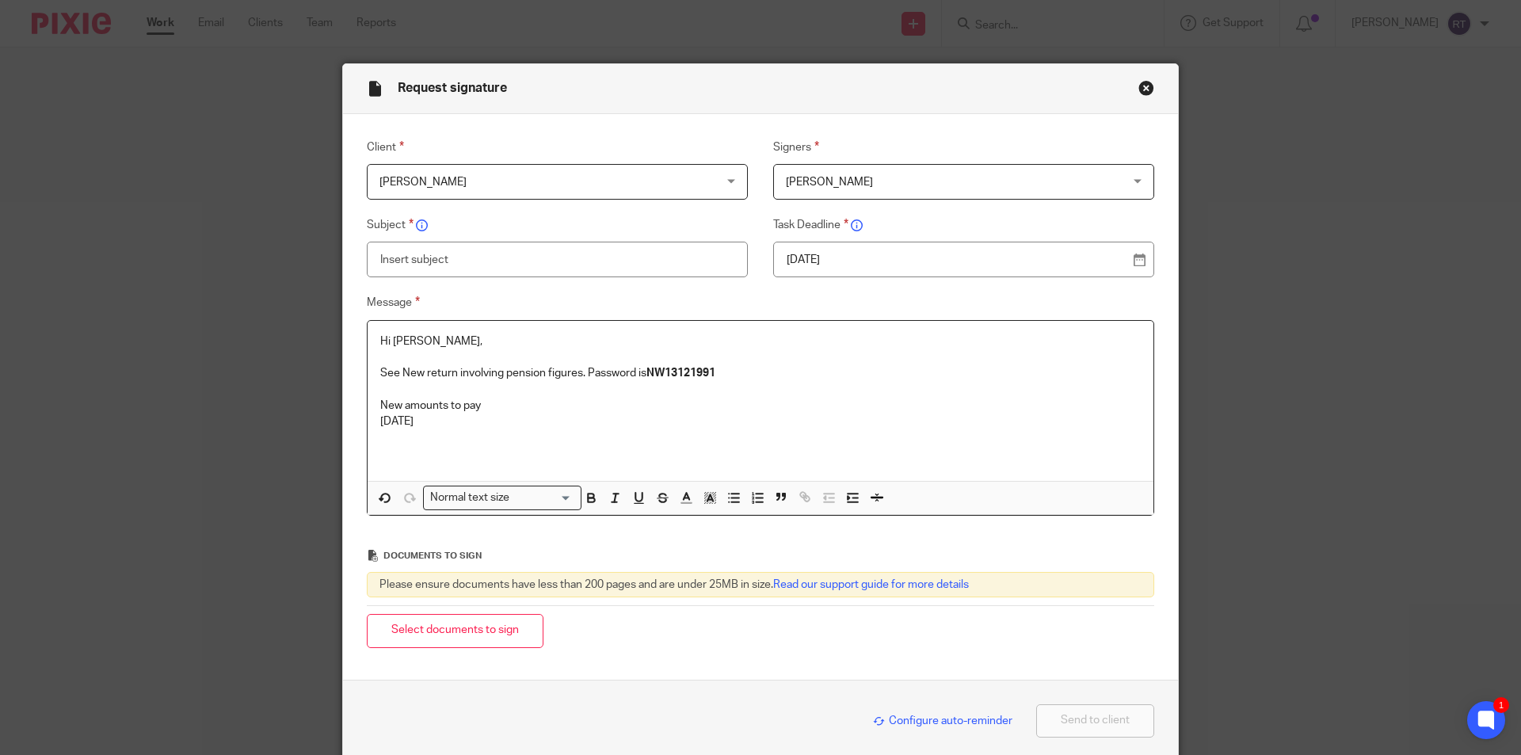
click at [526, 424] on p "31st Jan 26" at bounding box center [760, 422] width 760 height 16
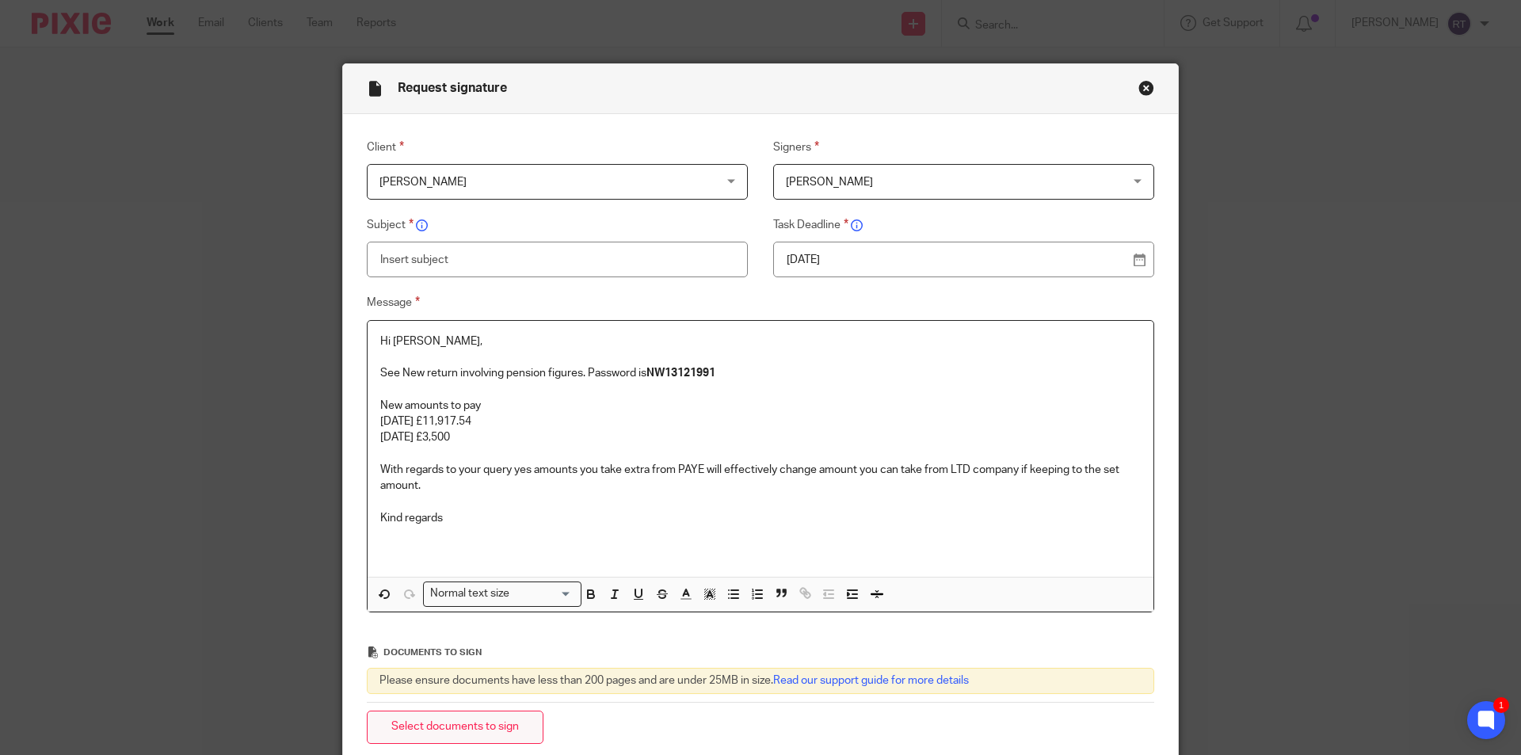
click at [477, 719] on button "Select documents to sign" at bounding box center [455, 728] width 177 height 34
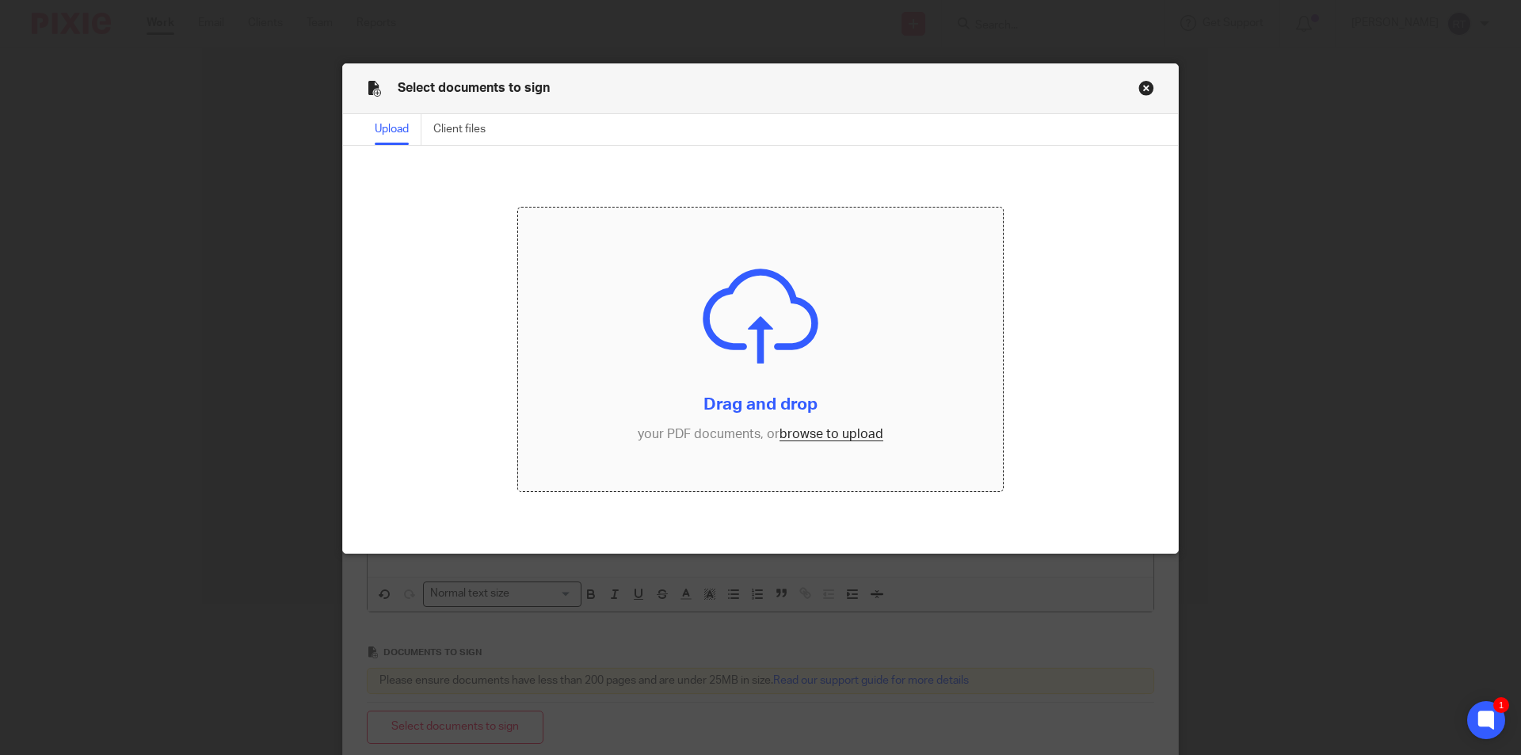
click at [829, 440] on input "file" at bounding box center [761, 350] width 486 height 284
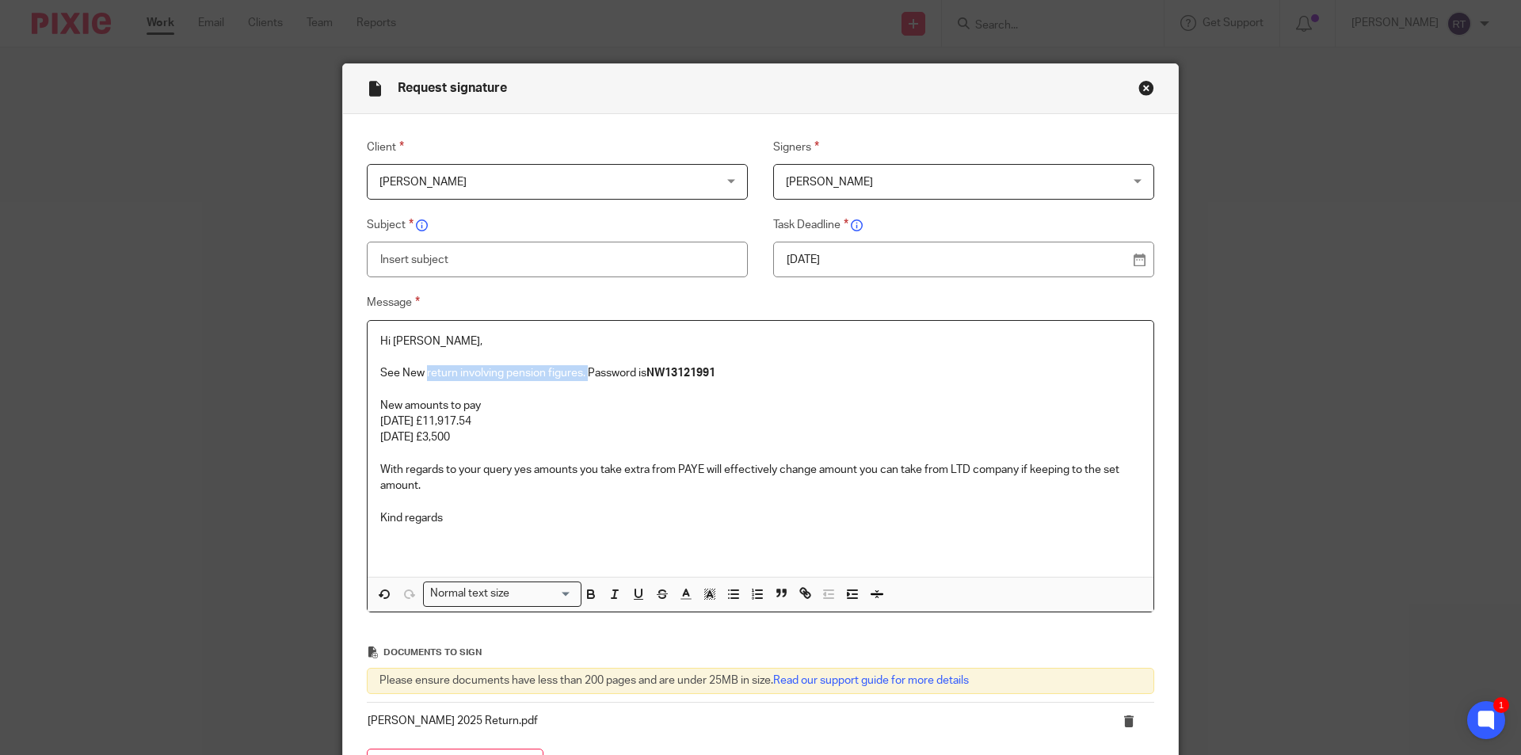
drag, startPoint x: 421, startPoint y: 373, endPoint x: 584, endPoint y: 378, distance: 163.3
click at [584, 378] on p "See New return involving pension figures. Password is NW13121991" at bounding box center [760, 373] width 760 height 16
click at [416, 432] on p "31st Jul26 £3,500" at bounding box center [760, 437] width 760 height 16
click at [555, 259] on input "text" at bounding box center [557, 260] width 381 height 36
click at [486, 259] on input "text" at bounding box center [557, 260] width 381 height 36
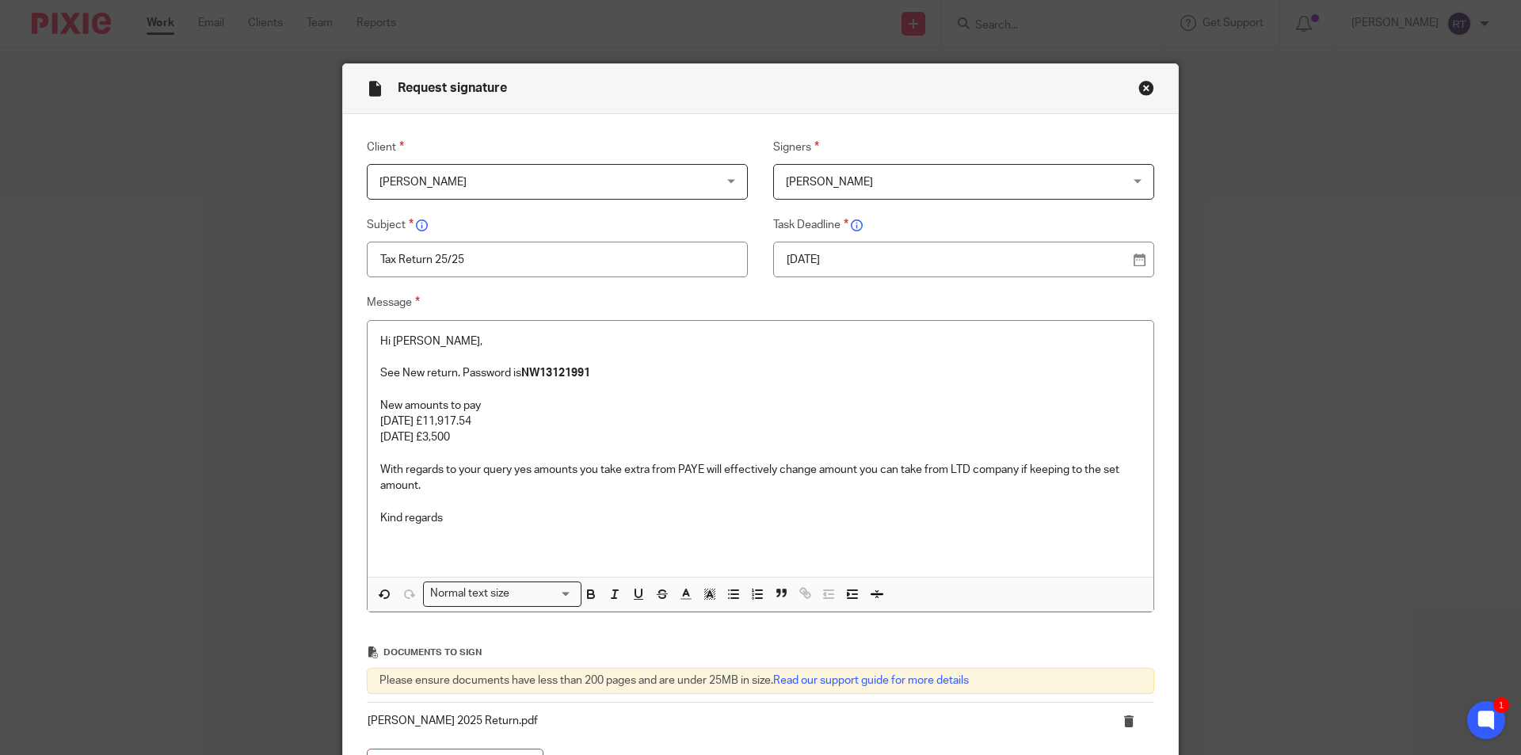
click at [439, 255] on input "Tax Return 25/25" at bounding box center [557, 260] width 381 height 36
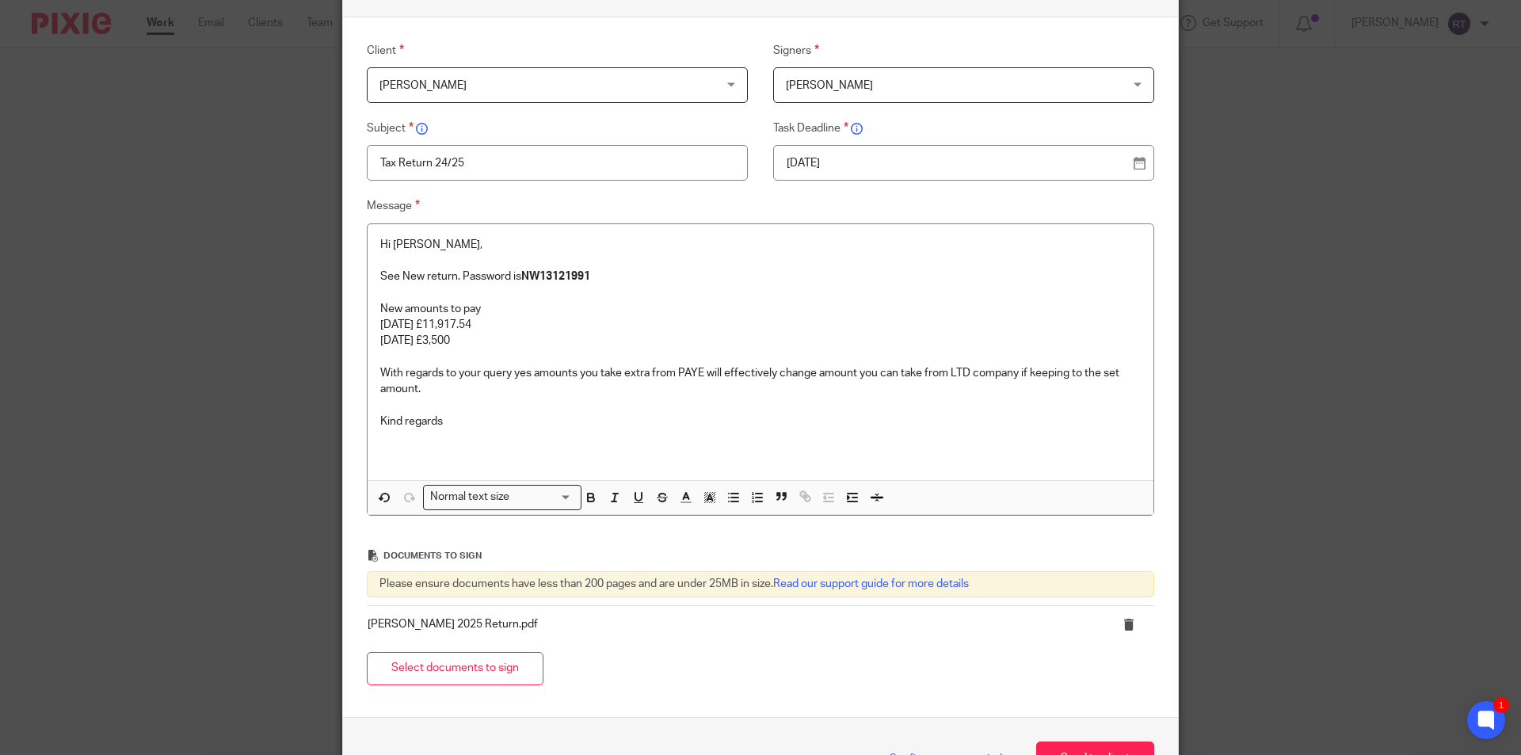
scroll to position [205, 0]
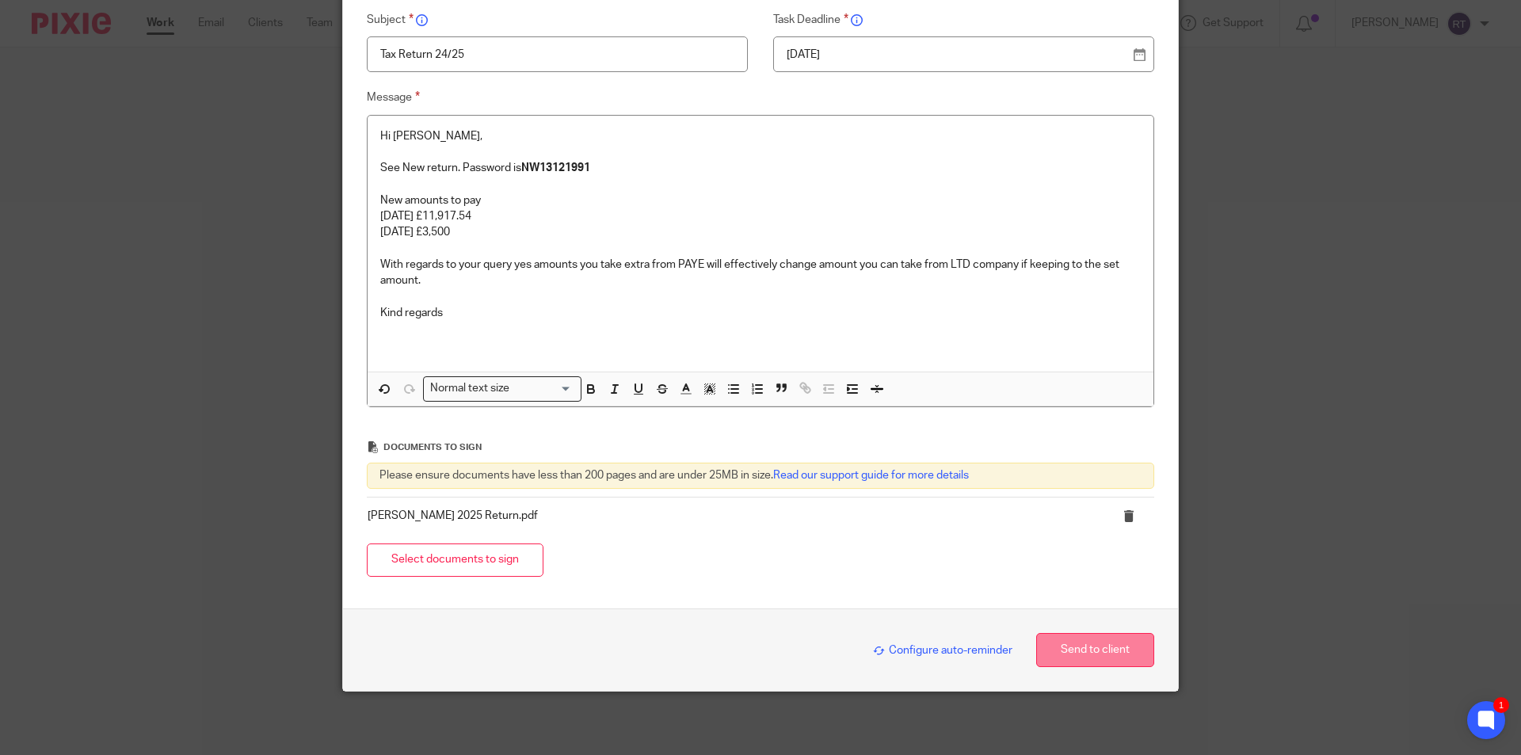
type input "Tax Return 24/25"
click at [1063, 648] on button "Send to client" at bounding box center [1095, 650] width 118 height 34
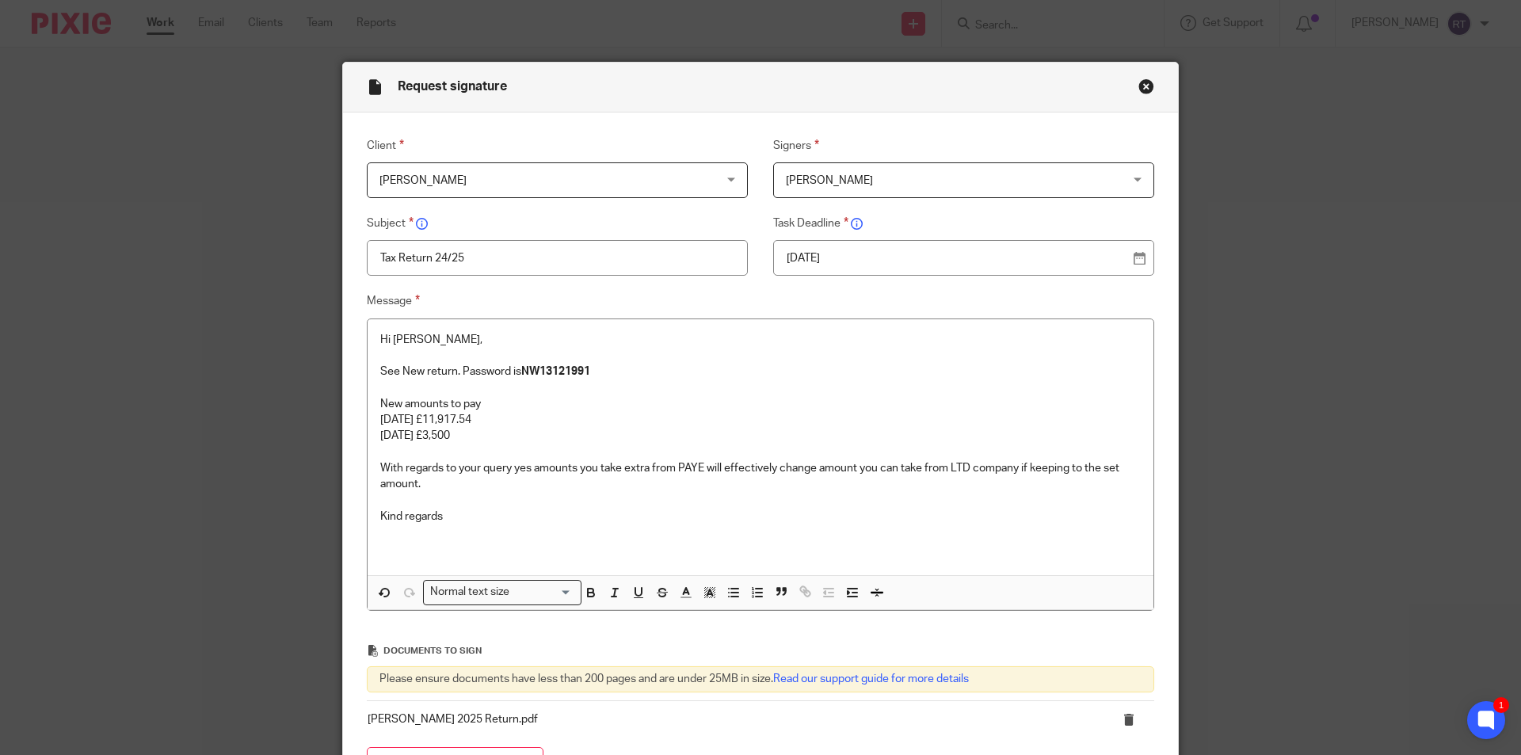
scroll to position [0, 0]
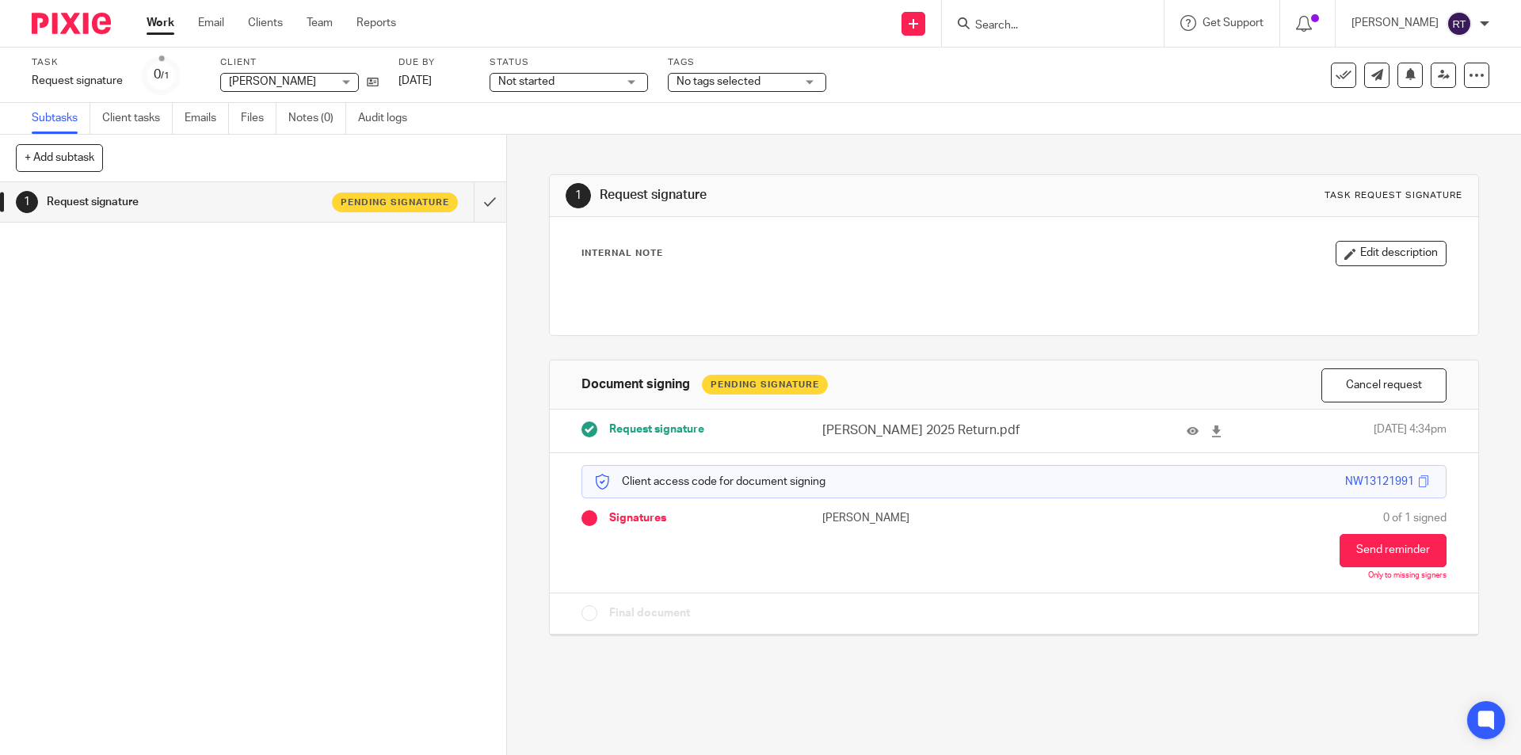
click at [96, 17] on img at bounding box center [71, 23] width 79 height 21
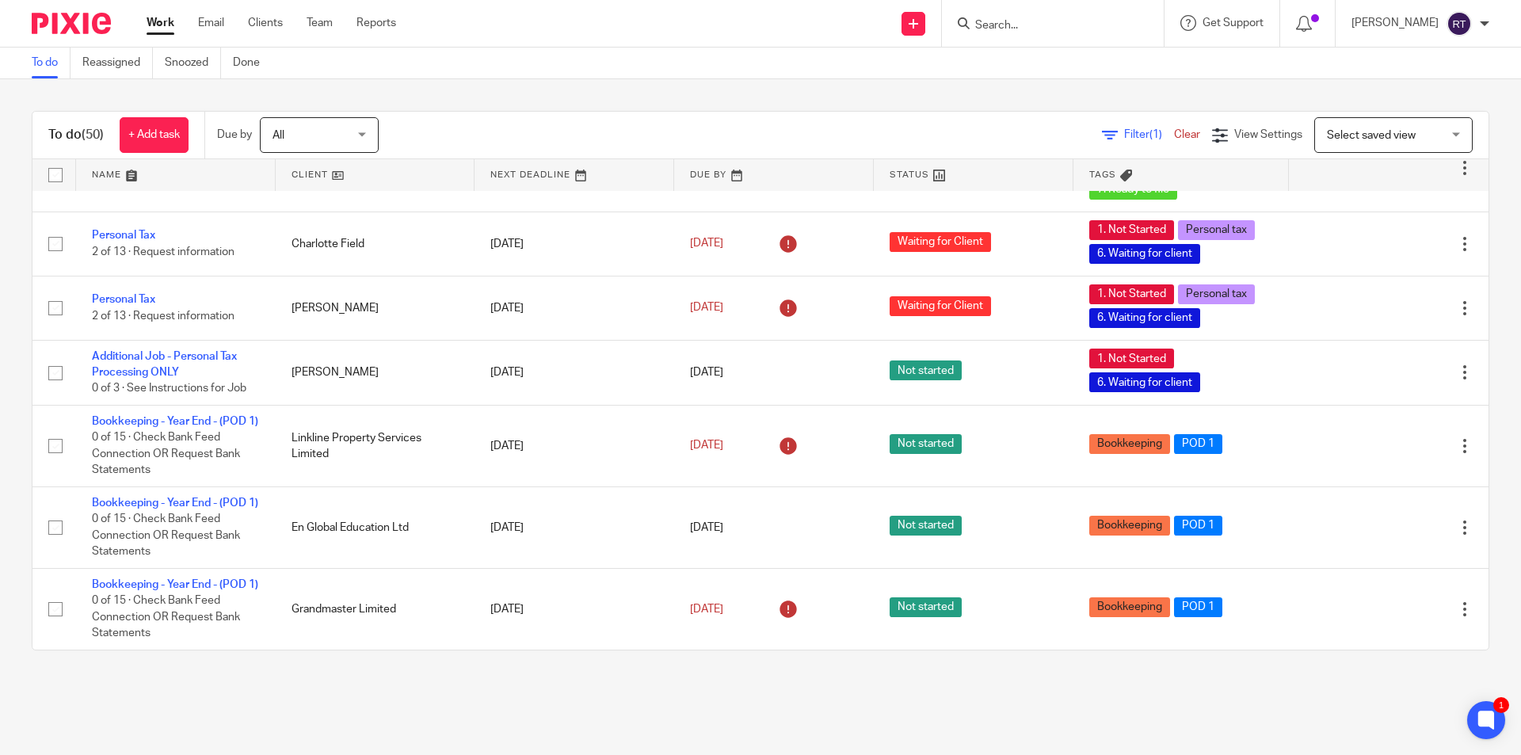
scroll to position [2968, 0]
